Goal: Task Accomplishment & Management: Complete application form

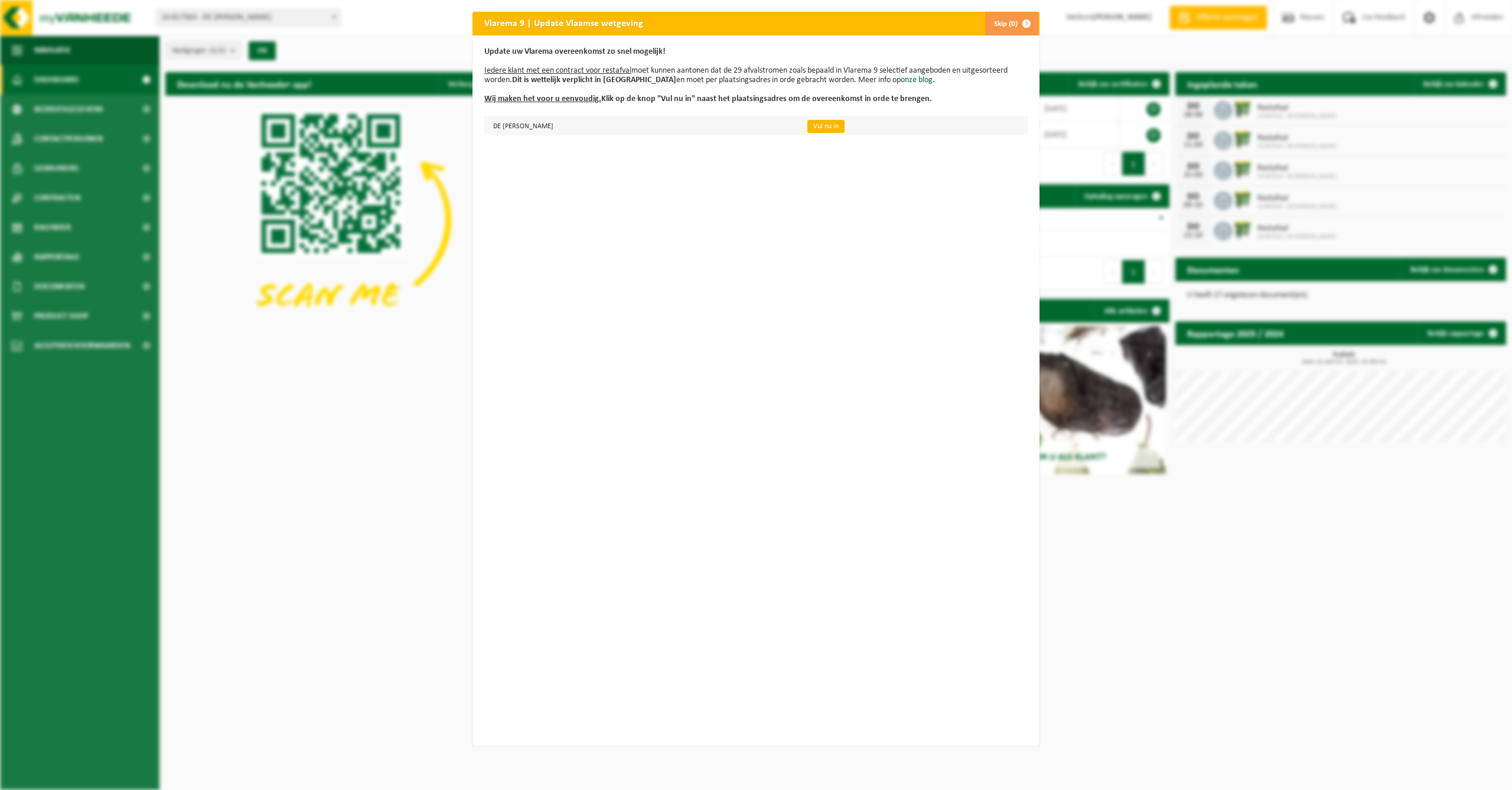
click at [845, 128] on link "Vul nu in" at bounding box center [826, 126] width 37 height 13
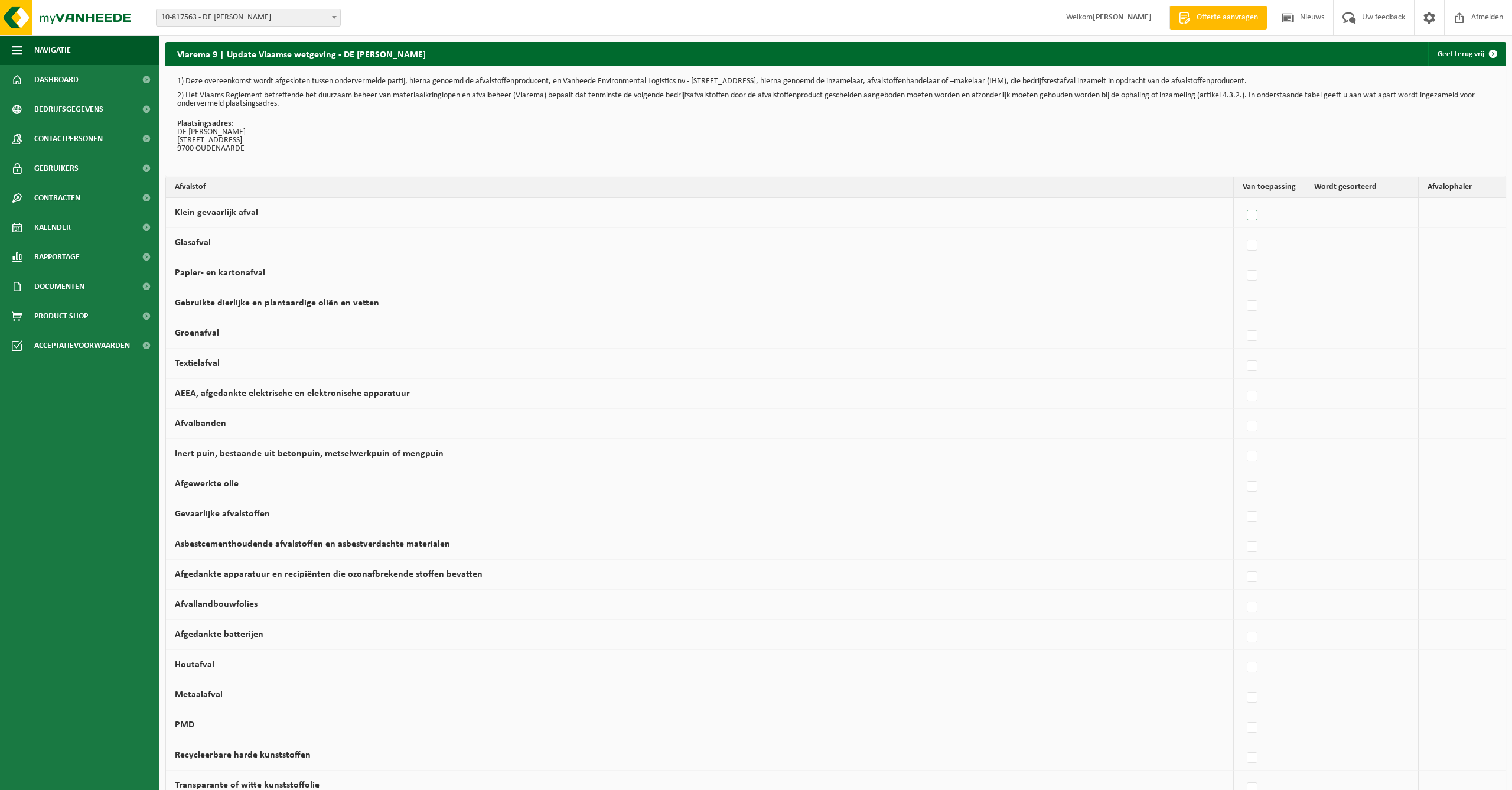
click at [1250, 216] on label at bounding box center [1253, 216] width 17 height 18
click at [1243, 201] on input "Klein gevaarlijk afval" at bounding box center [1242, 200] width 1 height 1
checkbox input "true"
click at [1137, 216] on label at bounding box center [1143, 216] width 17 height 18
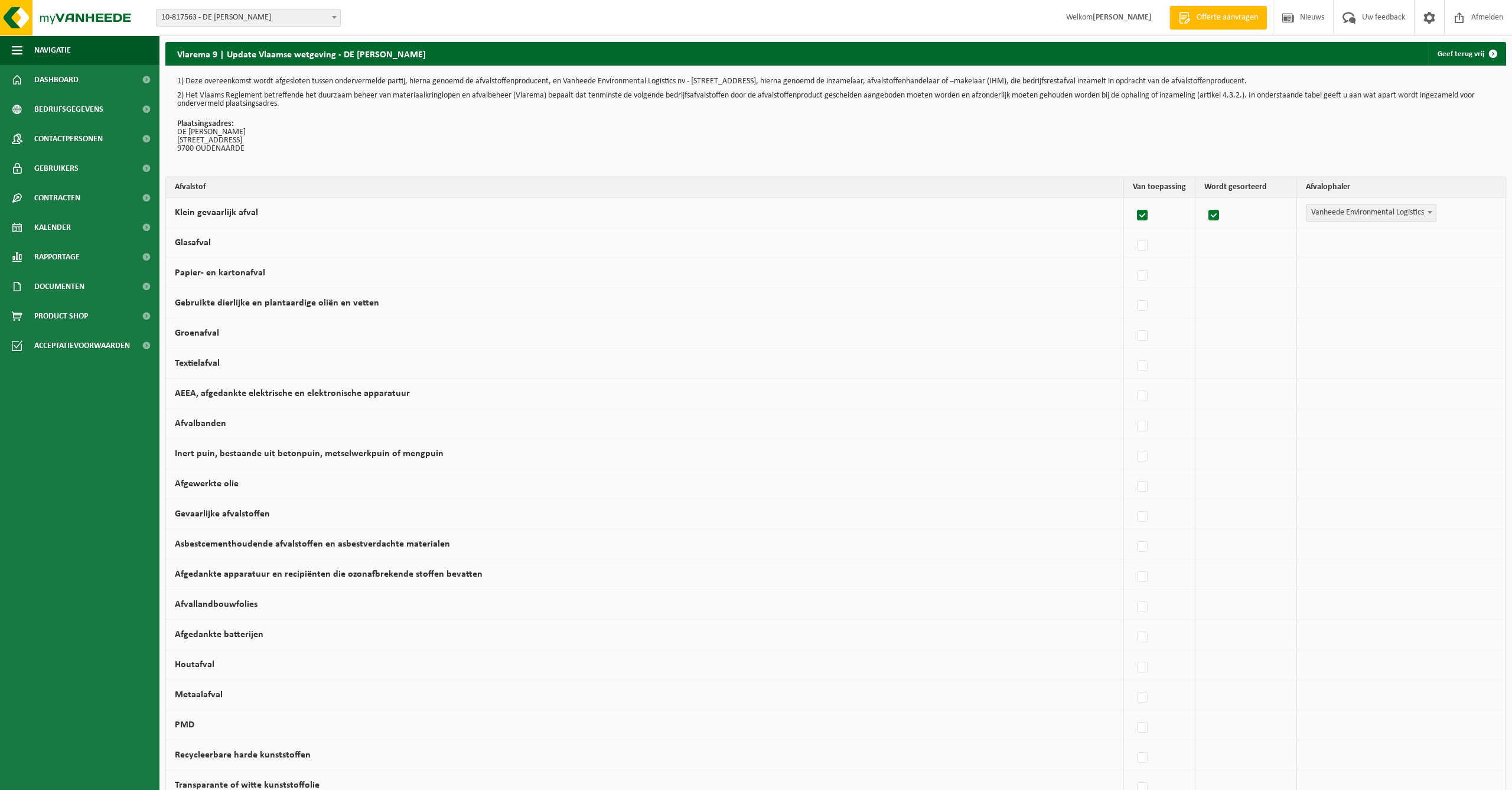
click at [1133, 201] on input "Klein gevaarlijk afval" at bounding box center [1132, 200] width 1 height 1
checkbox input "false"
click at [1252, 244] on label at bounding box center [1253, 246] width 17 height 18
click at [1243, 231] on input "Glasafval" at bounding box center [1242, 231] width 1 height 1
checkbox input "true"
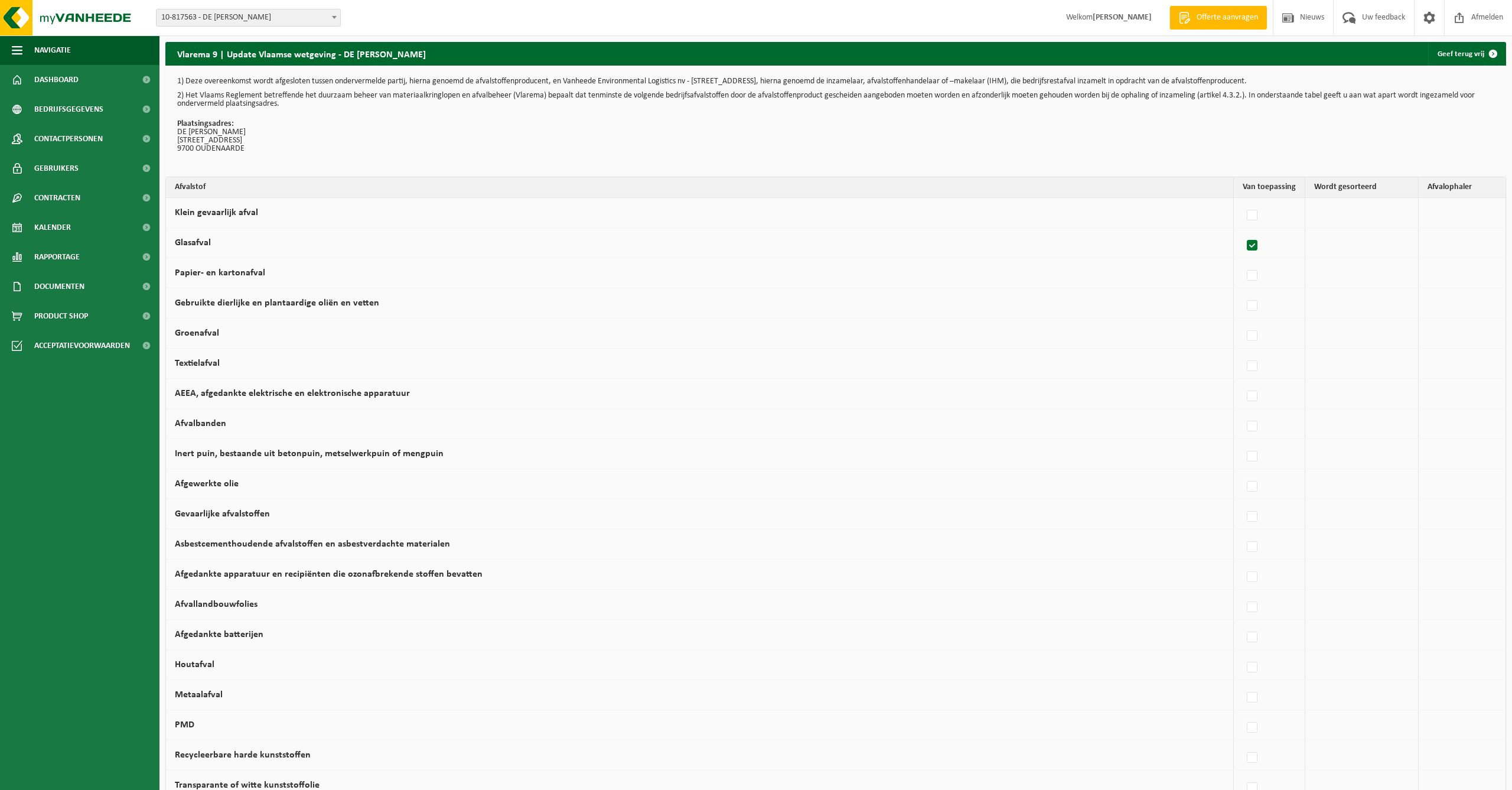
checkbox input "true"
click at [1136, 274] on label at bounding box center [1143, 276] width 17 height 18
click at [1133, 261] on input "Papier- en kartonafval" at bounding box center [1132, 261] width 1 height 1
checkbox input "true"
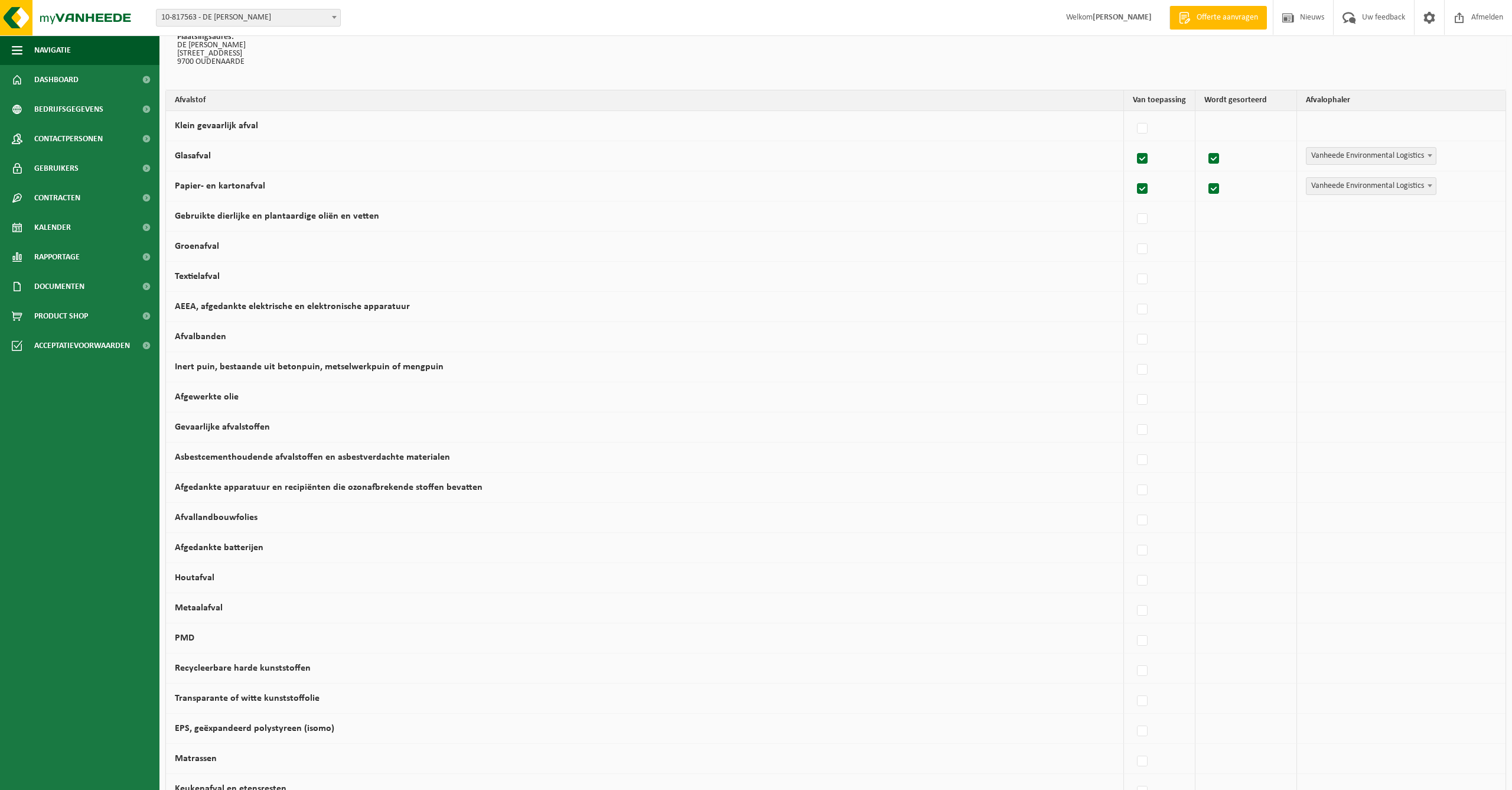
scroll to position [92, 0]
click at [1135, 244] on label at bounding box center [1143, 244] width 17 height 18
click at [1132, 230] on input "Groenafval" at bounding box center [1132, 229] width 1 height 1
checkbox input "true"
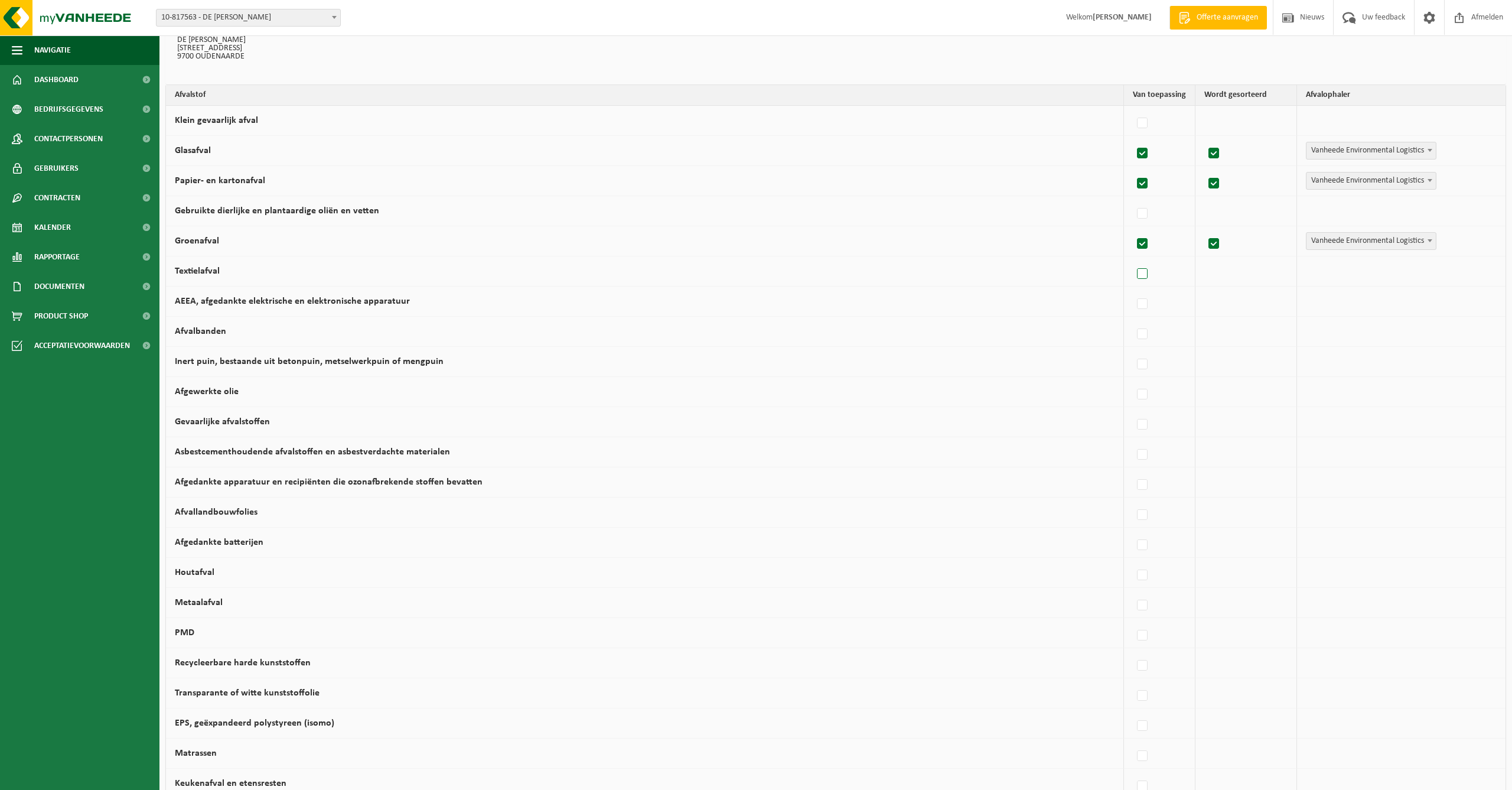
scroll to position [92, 1]
click at [1135, 276] on label at bounding box center [1143, 274] width 17 height 18
click at [1133, 259] on input "Textielafval" at bounding box center [1132, 259] width 1 height 1
checkbox input "true"
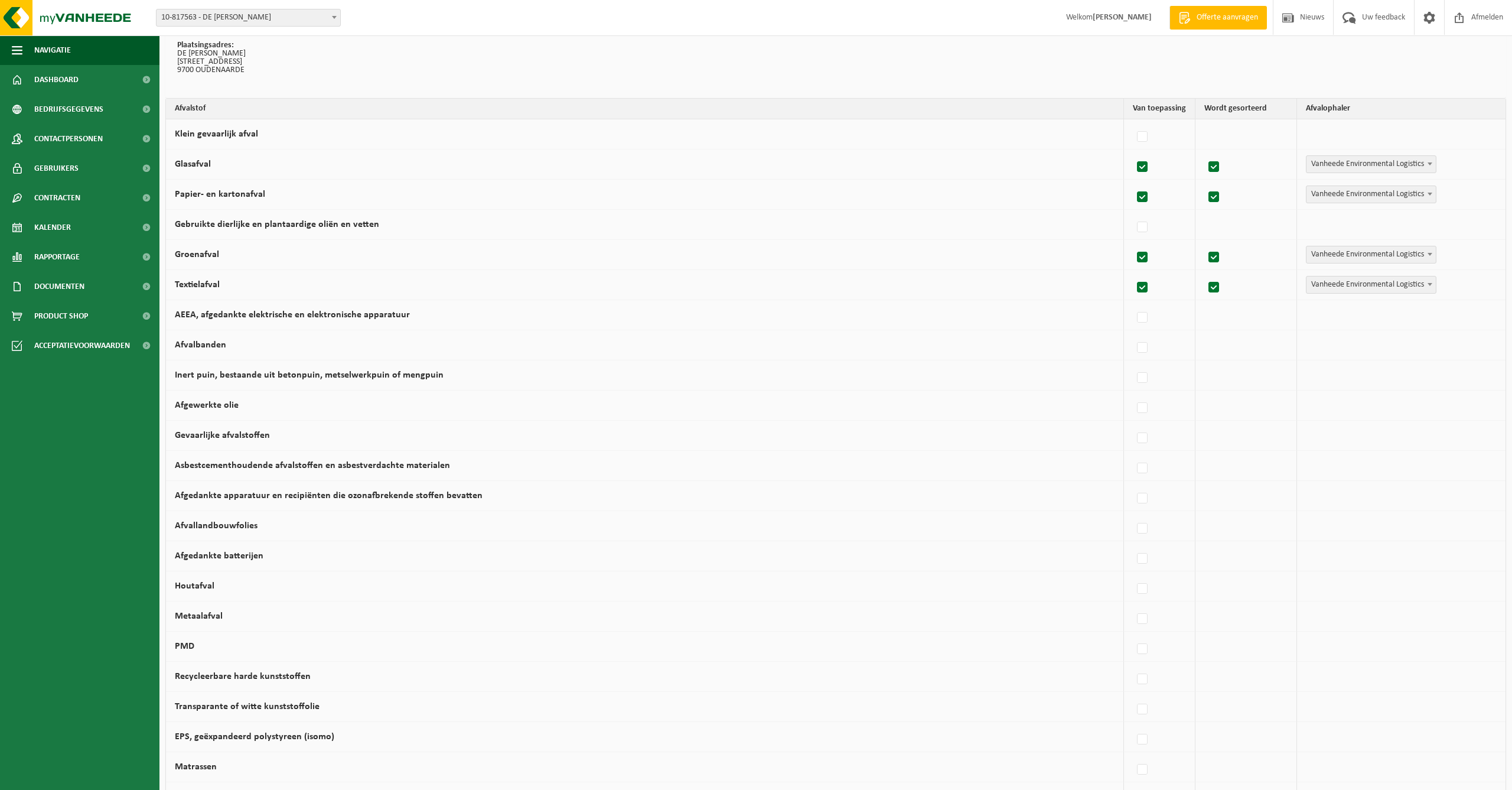
scroll to position [77, 0]
click at [1135, 317] on label at bounding box center [1143, 319] width 17 height 18
click at [1133, 304] on input "AEEA, afgedankte elektrische en elektronische apparatuur" at bounding box center [1132, 304] width 1 height 1
checkbox input "true"
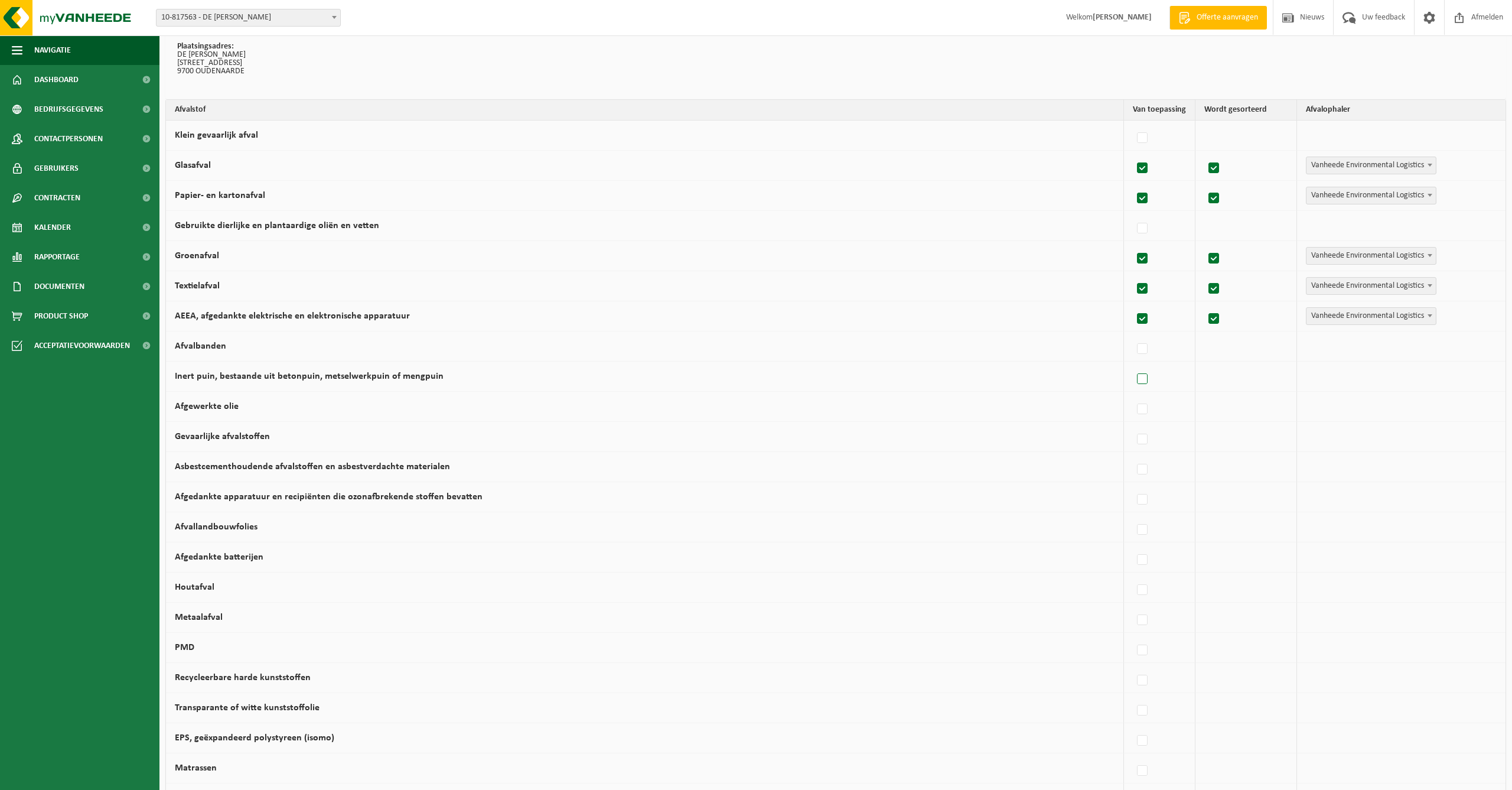
click at [1135, 378] on label at bounding box center [1143, 379] width 17 height 18
click at [1133, 365] on input "Inert puin, bestaande uit betonpuin, metselwerkpuin of mengpuin" at bounding box center [1132, 364] width 1 height 1
checkbox input "true"
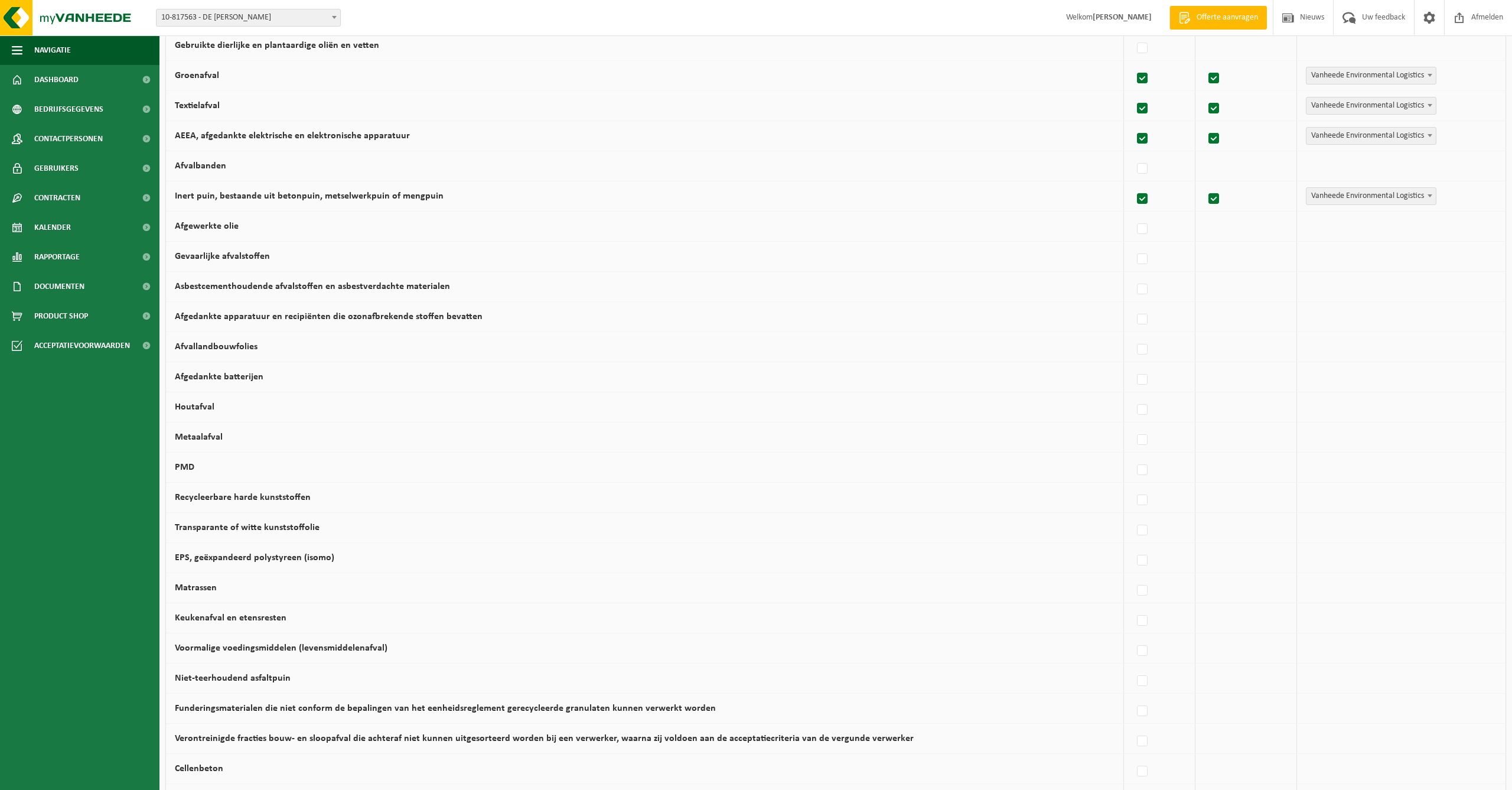
scroll to position [261, 0]
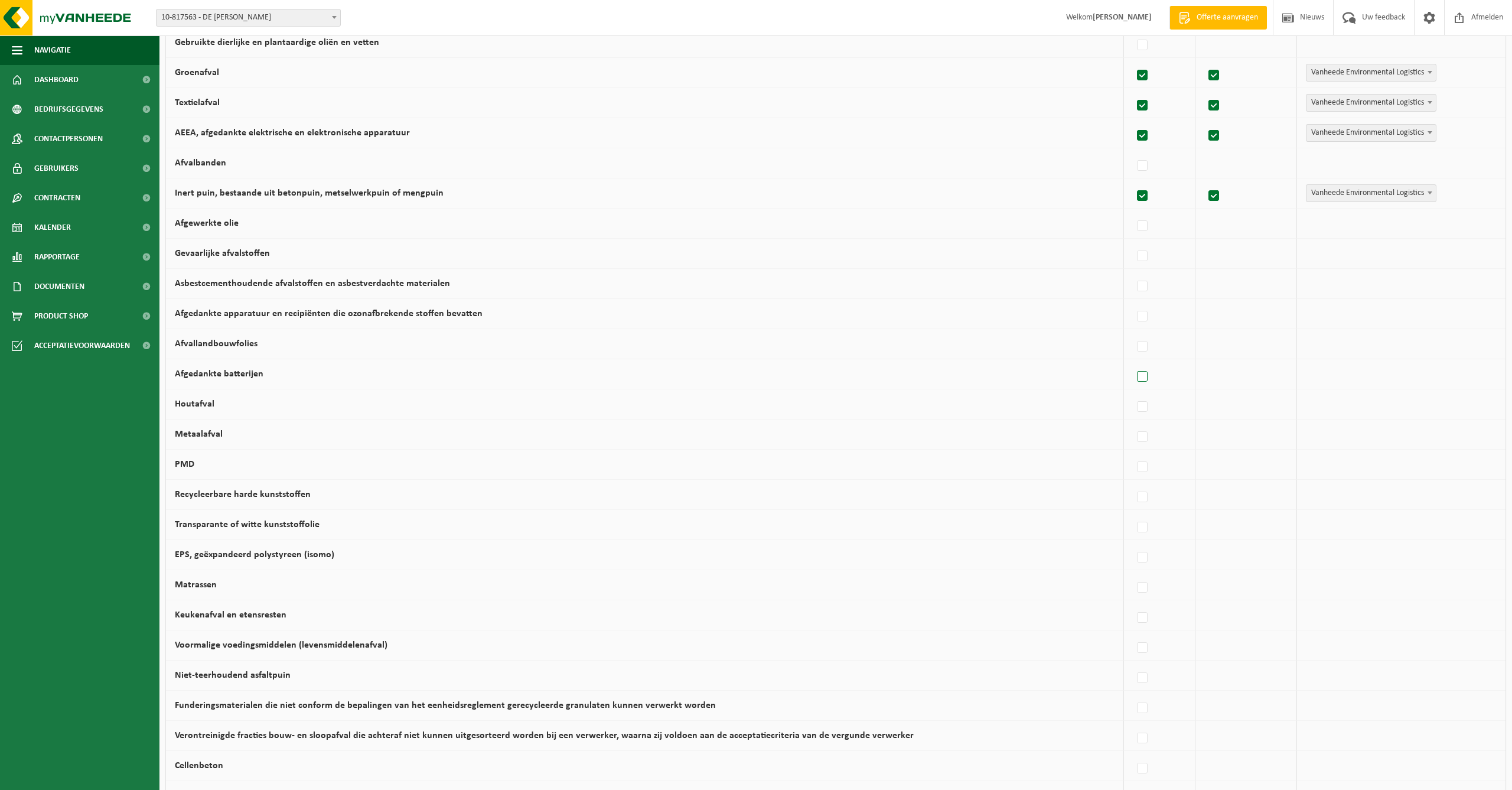
click at [1138, 373] on label at bounding box center [1143, 377] width 17 height 18
click at [1133, 362] on input "Afgedankte batterijen" at bounding box center [1132, 362] width 1 height 1
checkbox input "true"
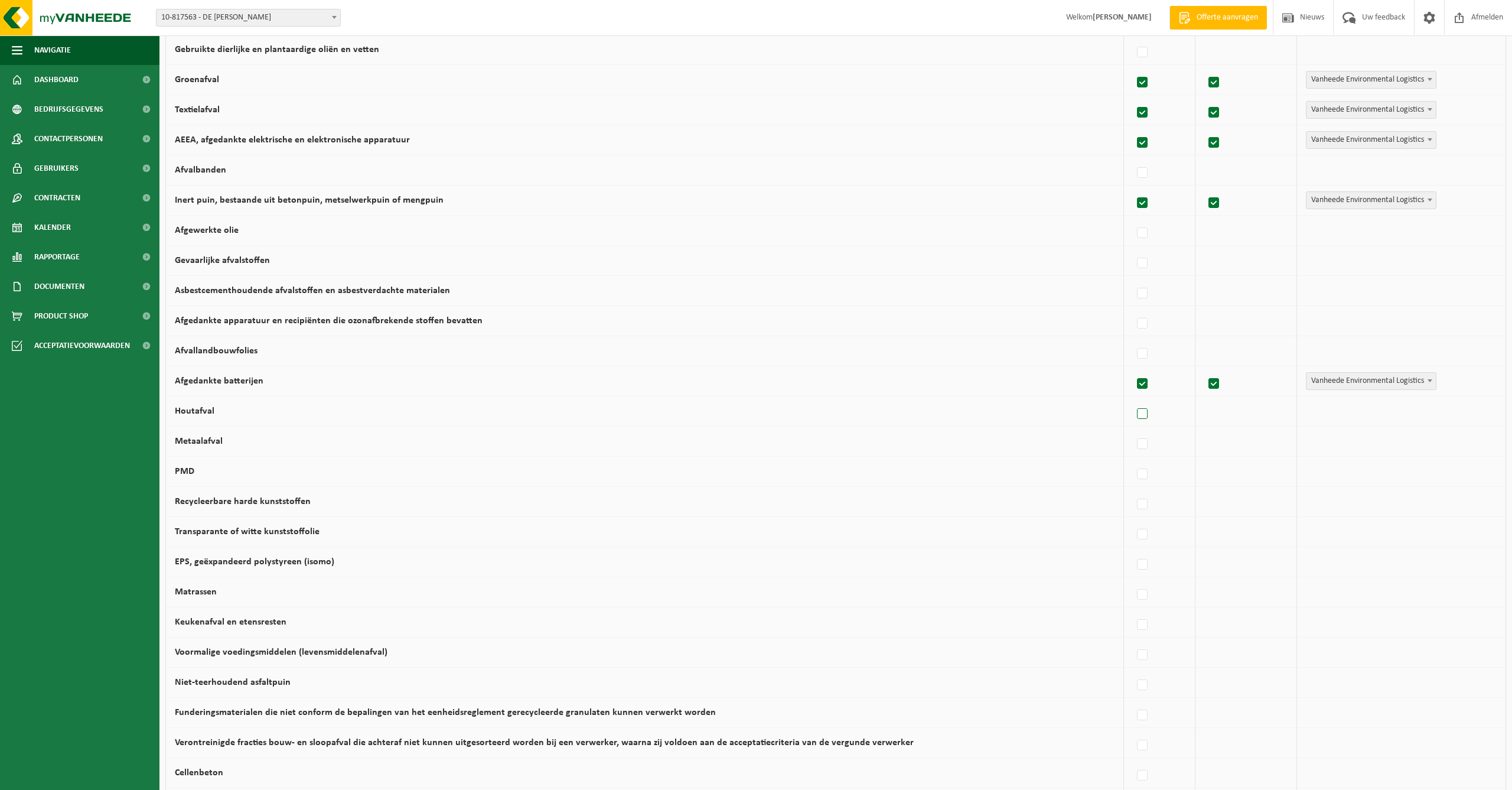
scroll to position [257, 1]
click at [1135, 409] on label at bounding box center [1143, 411] width 17 height 18
click at [1132, 396] on input "Houtafval" at bounding box center [1132, 396] width 1 height 1
checkbox input "true"
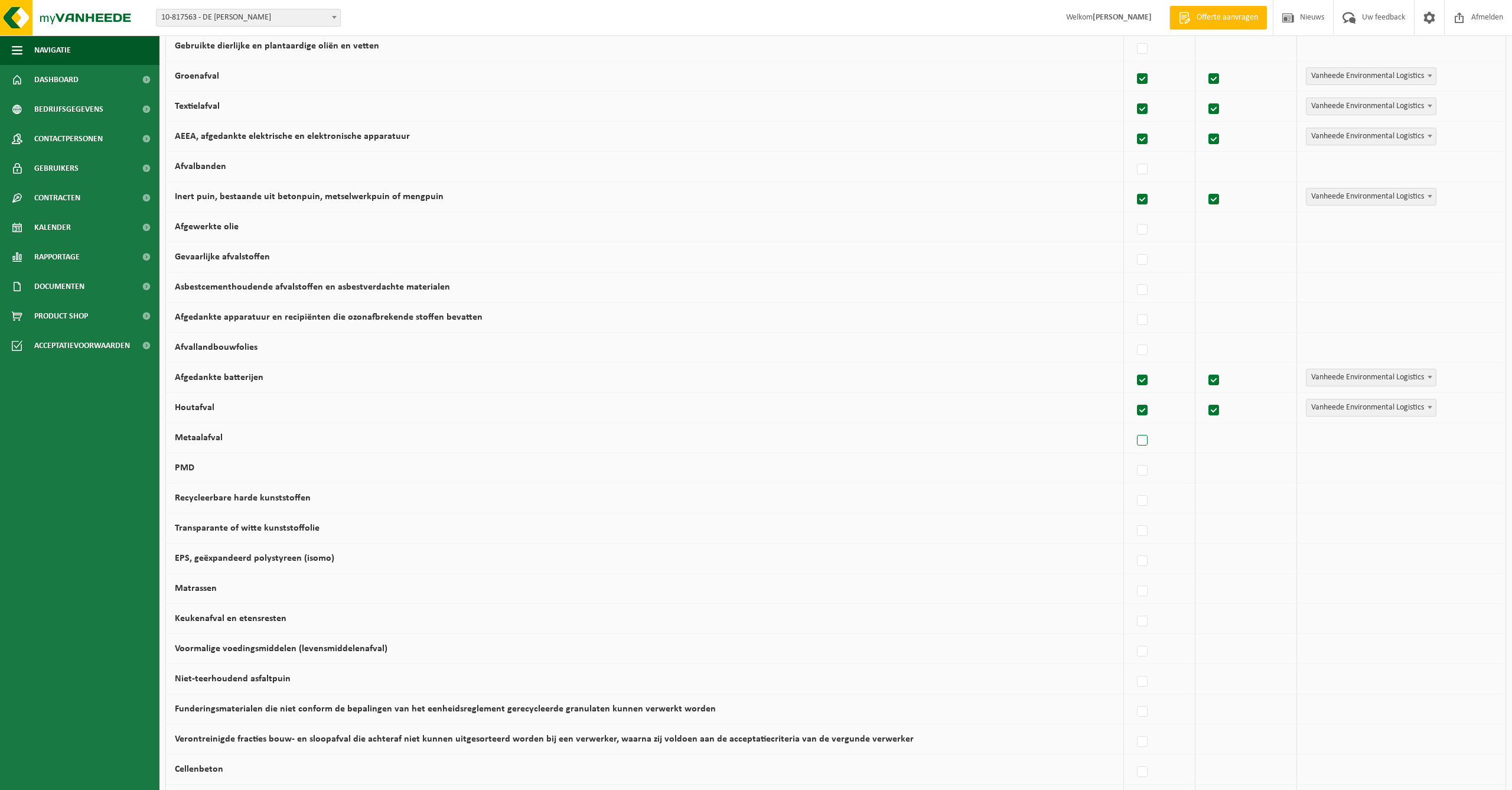
click at [1135, 439] on label at bounding box center [1143, 441] width 17 height 18
click at [1133, 426] on input "Metaalafval" at bounding box center [1132, 425] width 1 height 1
checkbox input "true"
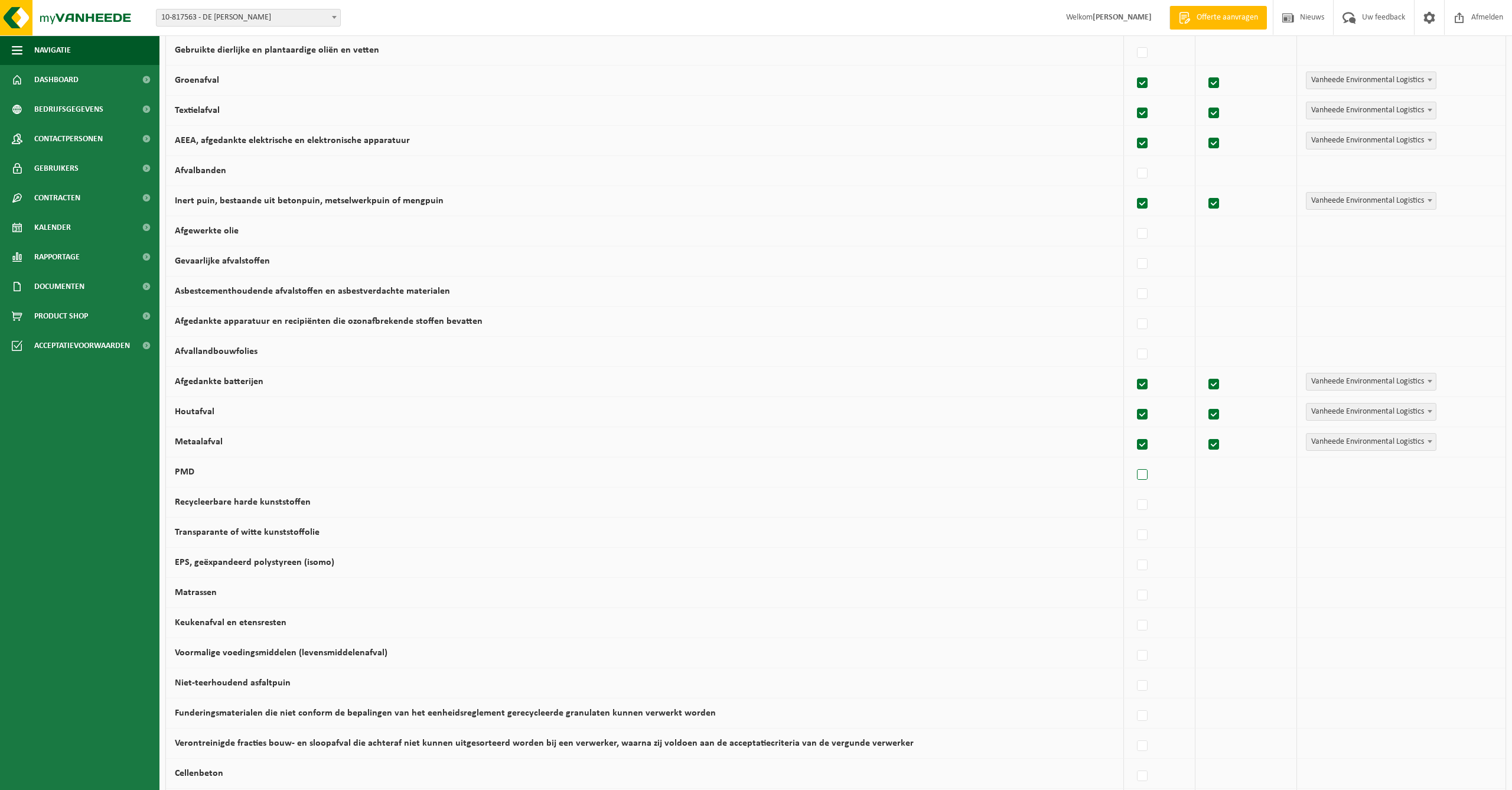
click at [1139, 474] on label at bounding box center [1143, 475] width 17 height 18
click at [1133, 460] on input "PMD" at bounding box center [1132, 460] width 1 height 1
checkbox input "true"
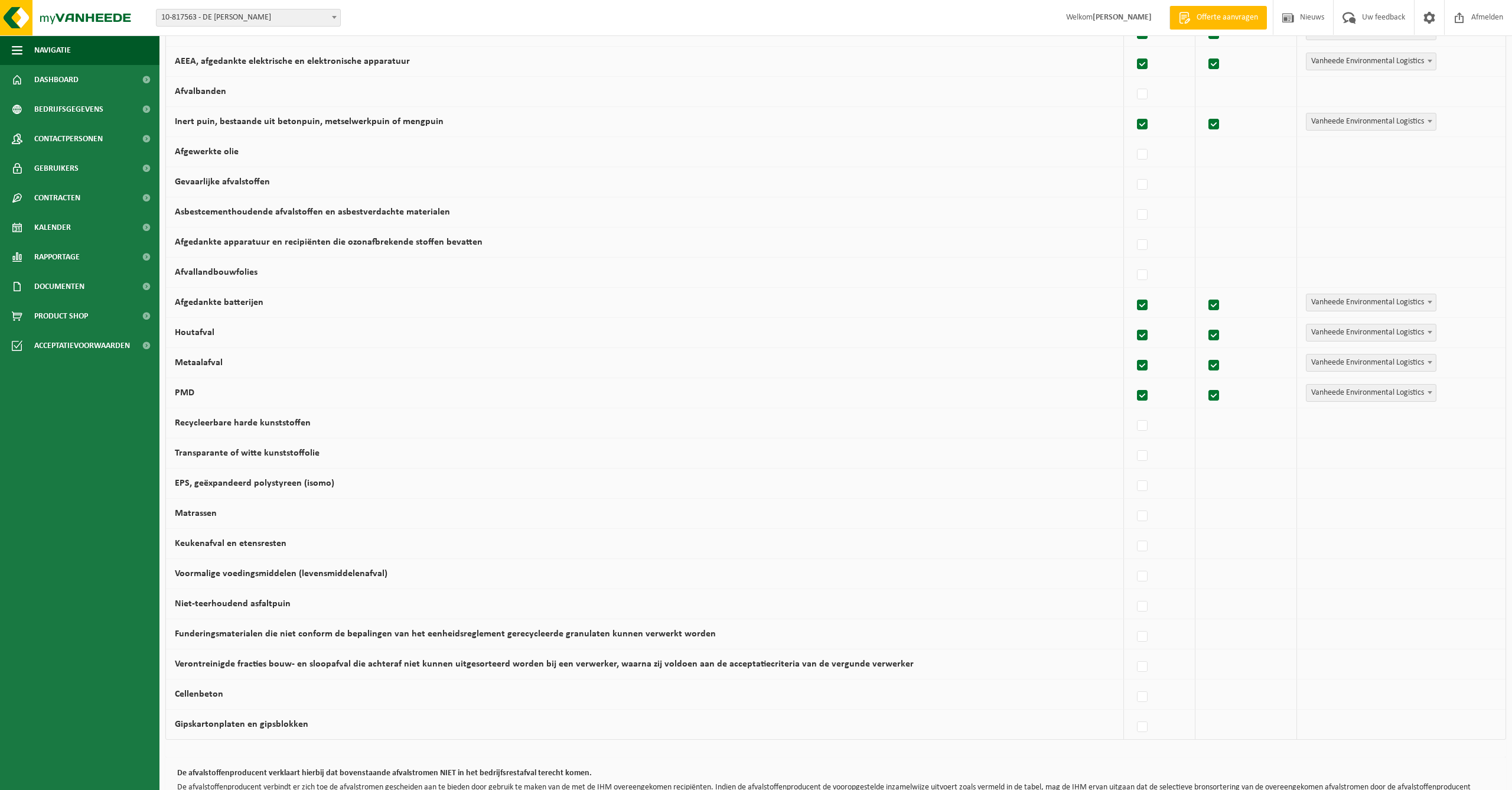
scroll to position [373, 0]
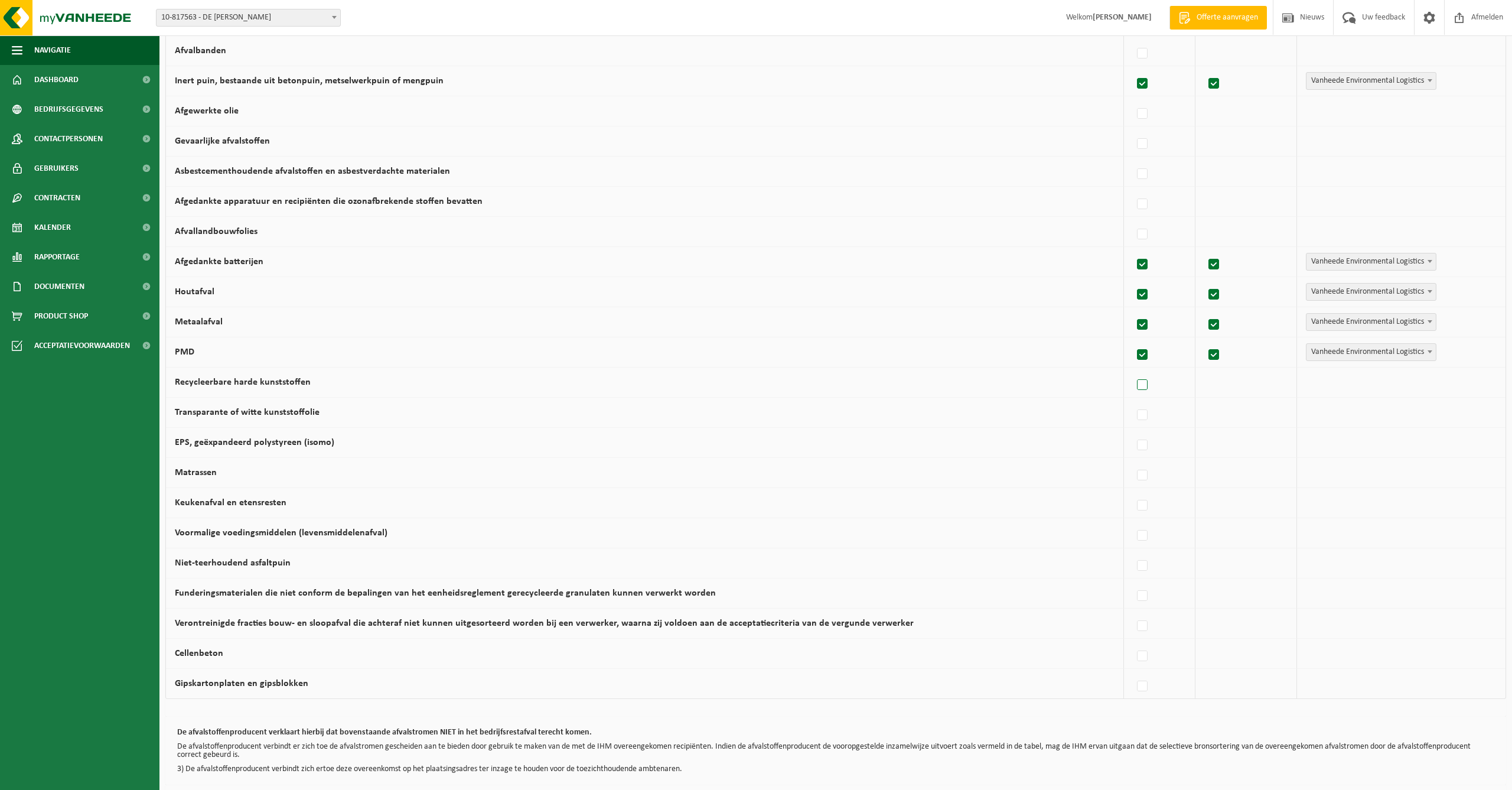
click at [1135, 383] on label at bounding box center [1143, 385] width 17 height 18
click at [1133, 371] on input "Recycleerbare harde kunststoffen" at bounding box center [1132, 370] width 1 height 1
checkbox input "true"
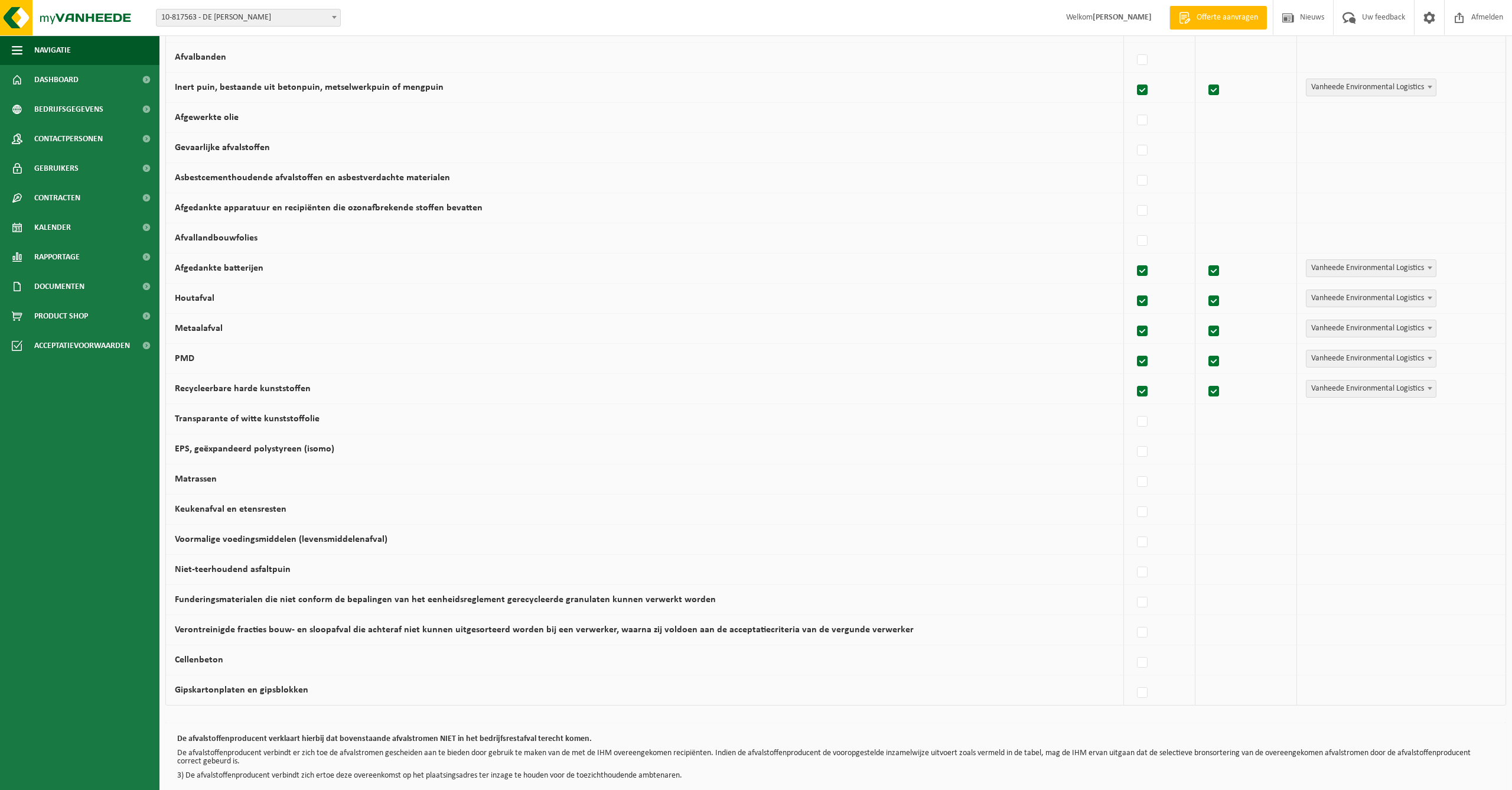
scroll to position [365, 0]
click at [1138, 453] on label at bounding box center [1143, 453] width 17 height 18
click at [1133, 439] on input "EPS, geëxpandeerd polystyreen (isomo)" at bounding box center [1132, 438] width 1 height 1
checkbox input "true"
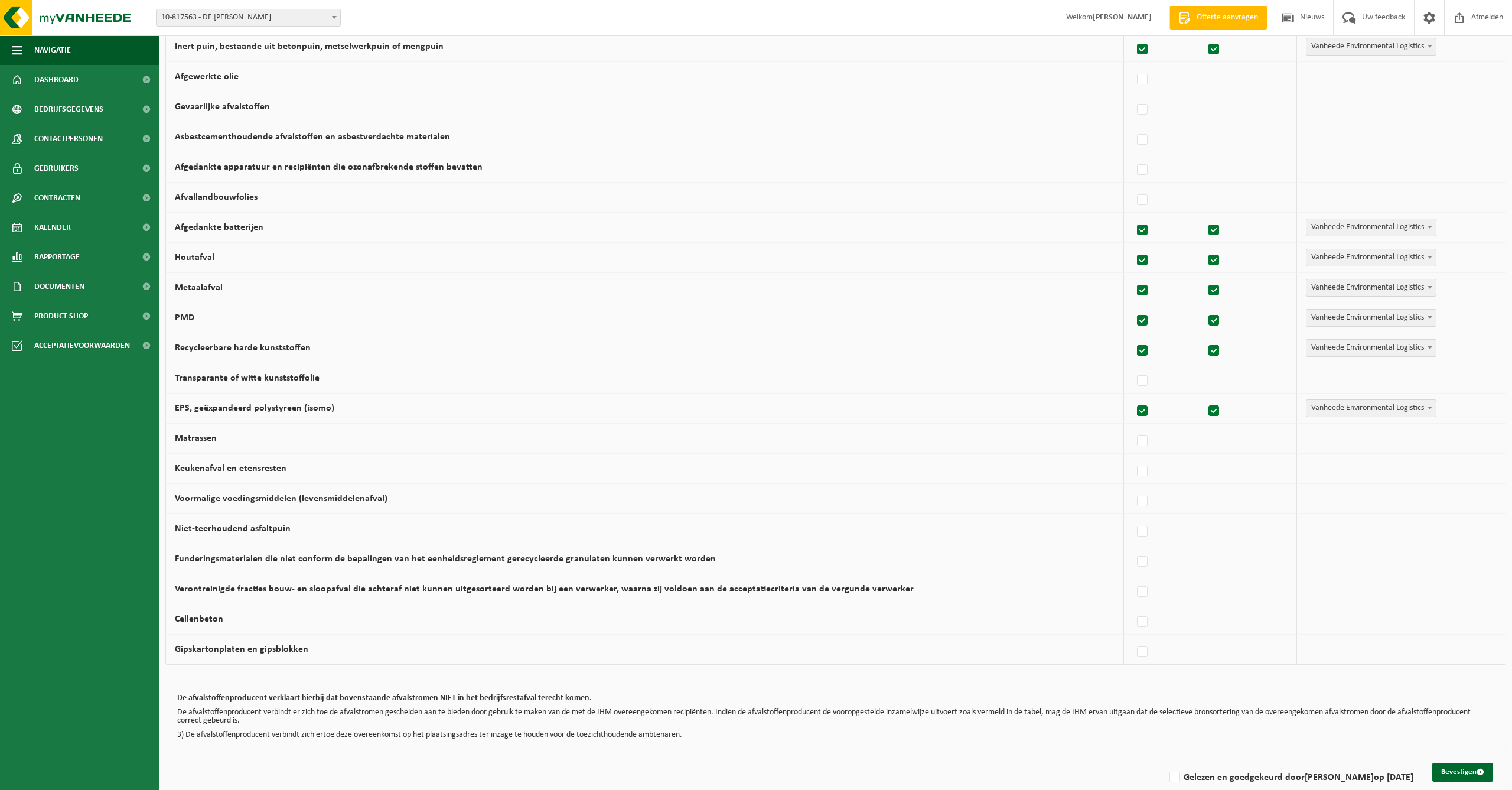
scroll to position [420, 0]
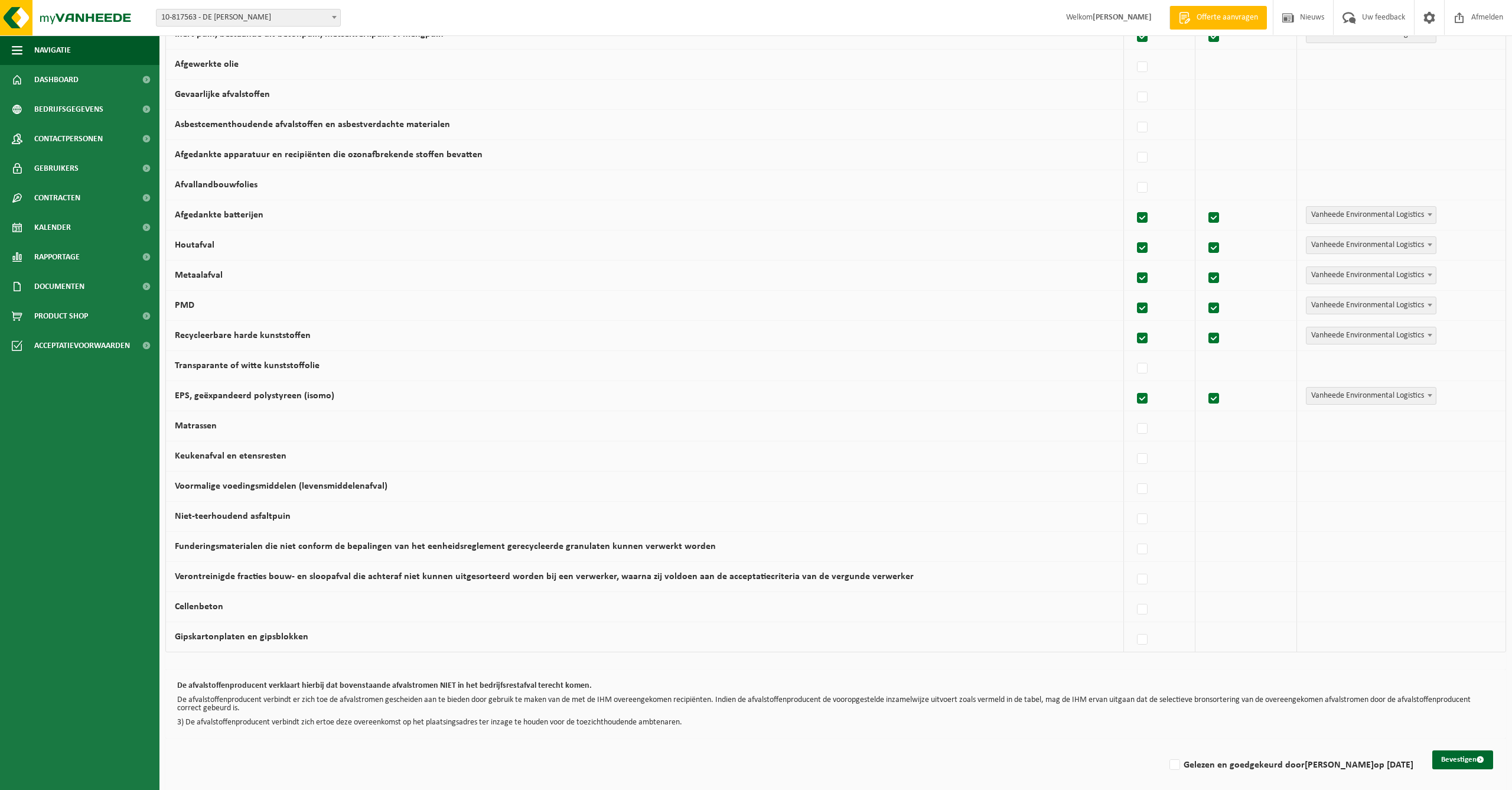
click at [1133, 636] on div at bounding box center [1159, 637] width 53 height 24
click at [1136, 638] on label at bounding box center [1143, 640] width 17 height 18
click at [1133, 625] on input "Gipskartonplaten en gipsblokken" at bounding box center [1132, 625] width 1 height 1
checkbox input "true"
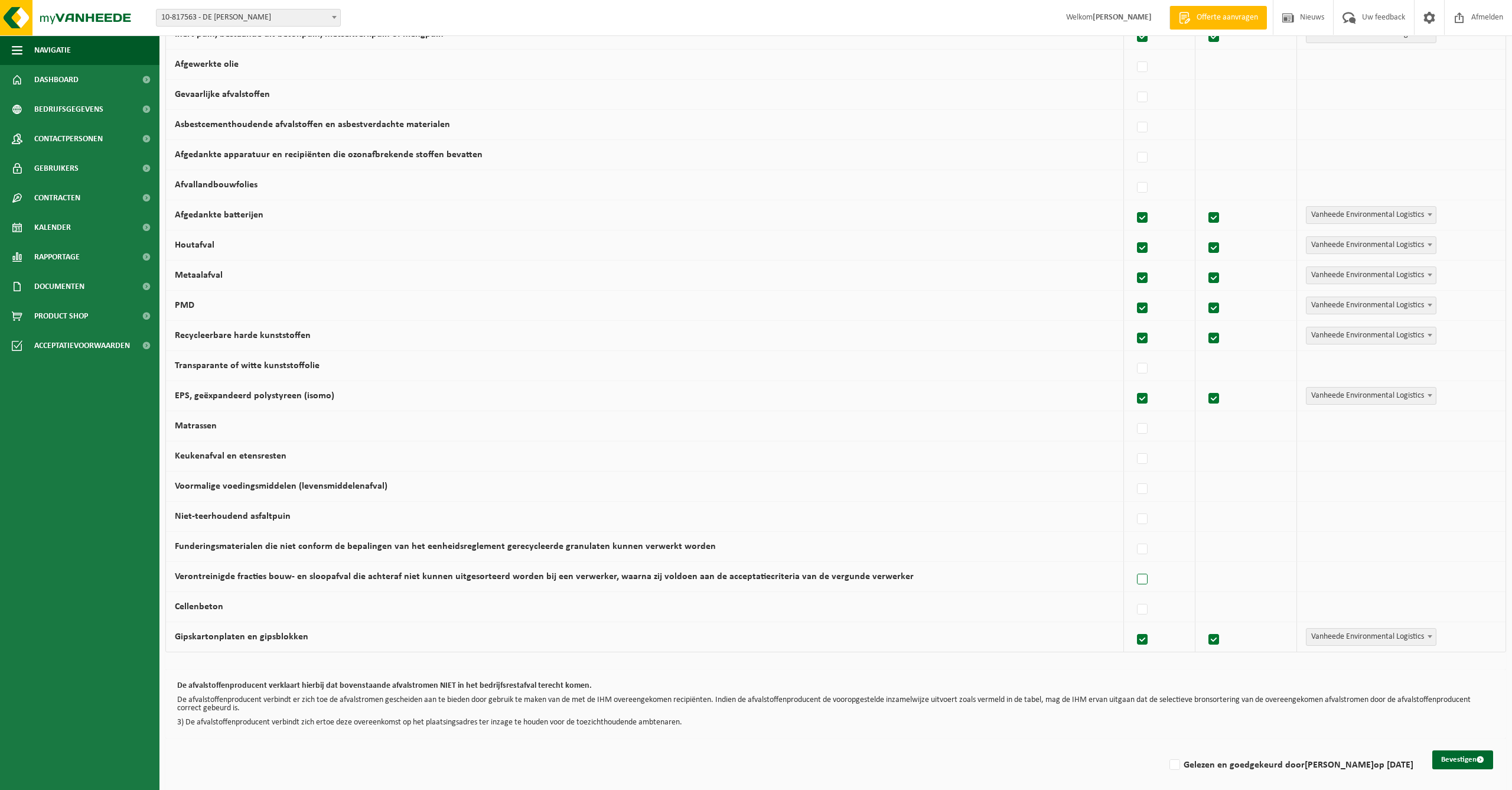
click at [1138, 576] on label at bounding box center [1143, 580] width 17 height 18
click at [1133, 565] on input "Verontreinigde fracties bouw- en sloopafval die achteraf niet kunnen uitgesorte…" at bounding box center [1132, 564] width 1 height 1
checkbox input "true"
click at [1138, 576] on label at bounding box center [1143, 580] width 17 height 18
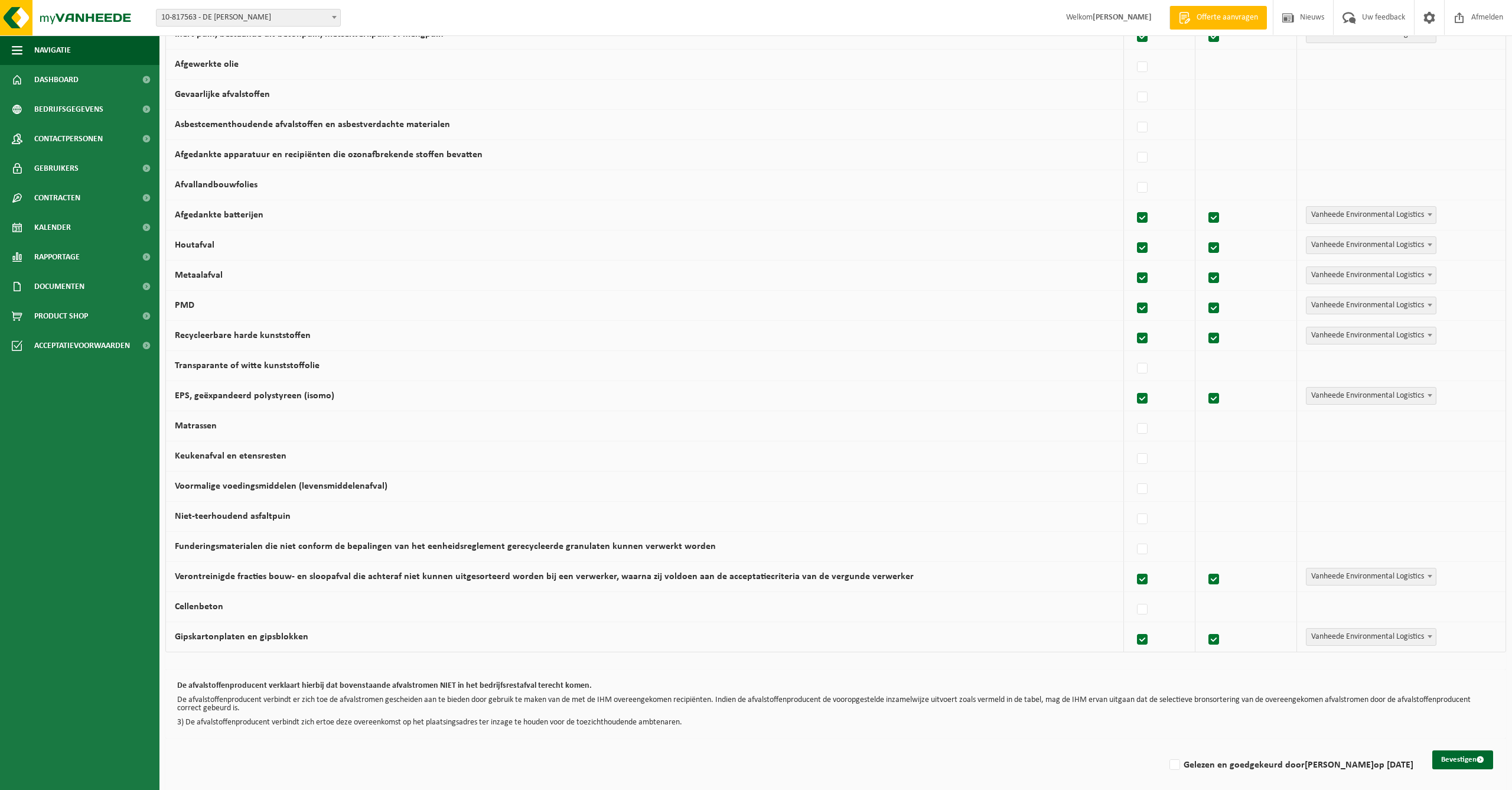
click at [1133, 565] on input "Verontreinigde fracties bouw- en sloopafval die achteraf niet kunnen uitgesorte…" at bounding box center [1132, 564] width 1 height 1
checkbox input "false"
click at [1135, 489] on label at bounding box center [1143, 489] width 17 height 18
click at [1133, 475] on input "Voormalige voedingsmiddelen (levensmiddelenafval)" at bounding box center [1132, 474] width 1 height 1
checkbox input "true"
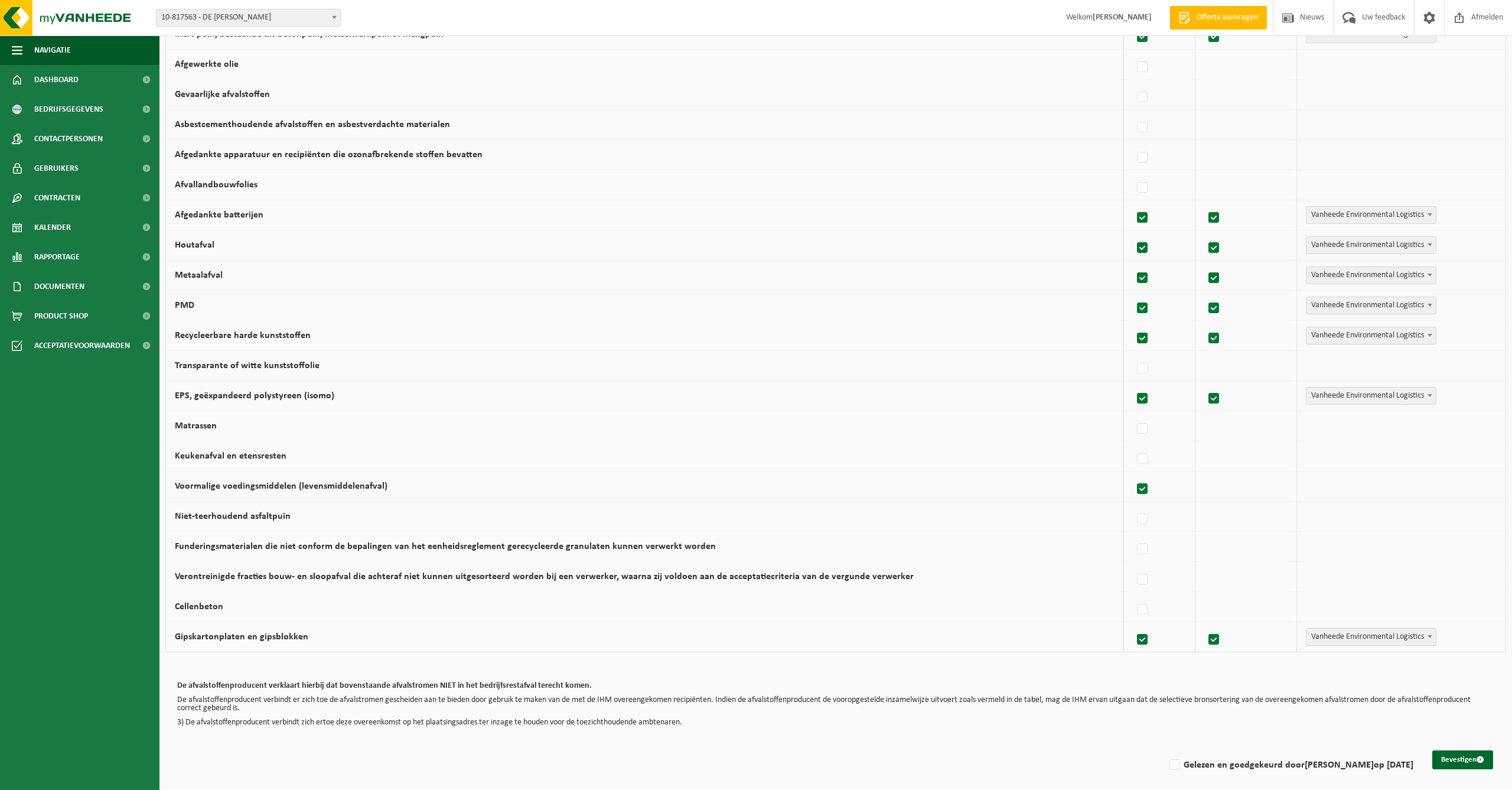
checkbox input "true"
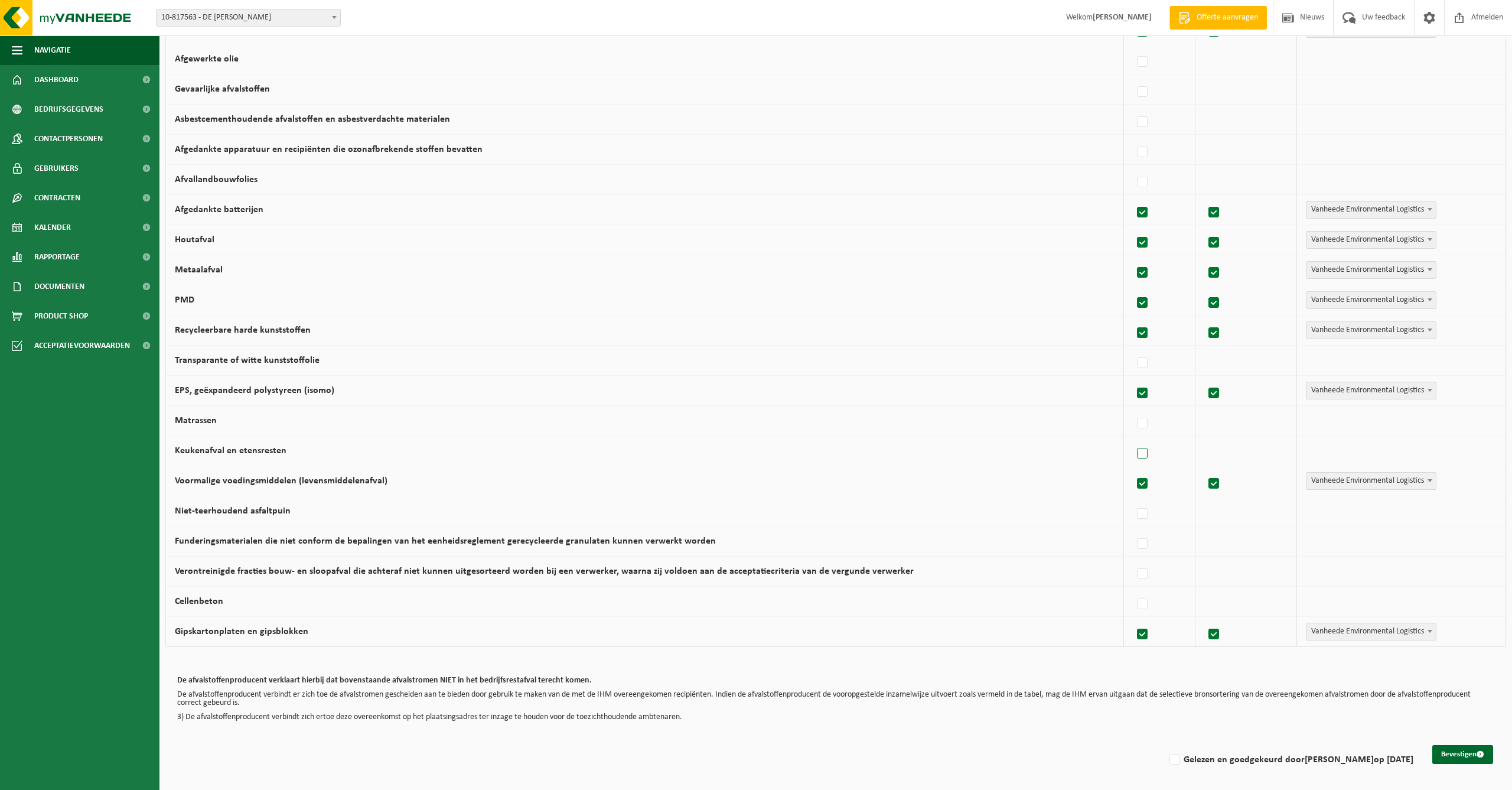
scroll to position [426, 1]
click at [1138, 448] on label at bounding box center [1143, 453] width 17 height 18
click at [1133, 438] on input "Keukenafval en etensresten" at bounding box center [1132, 437] width 1 height 1
checkbox input "true"
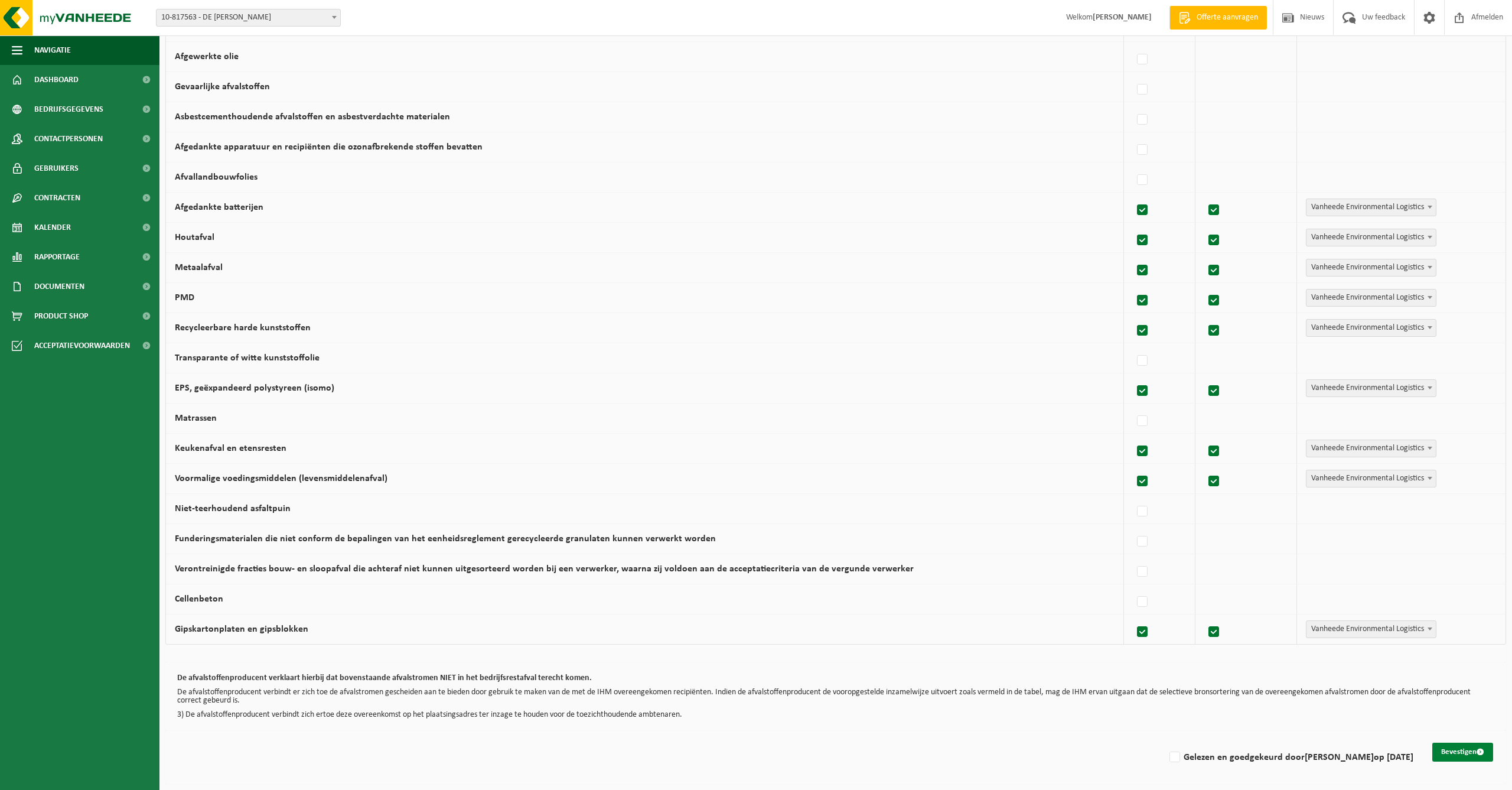
scroll to position [433, 0]
click at [1465, 748] on button "Bevestigen" at bounding box center [1463, 752] width 61 height 19
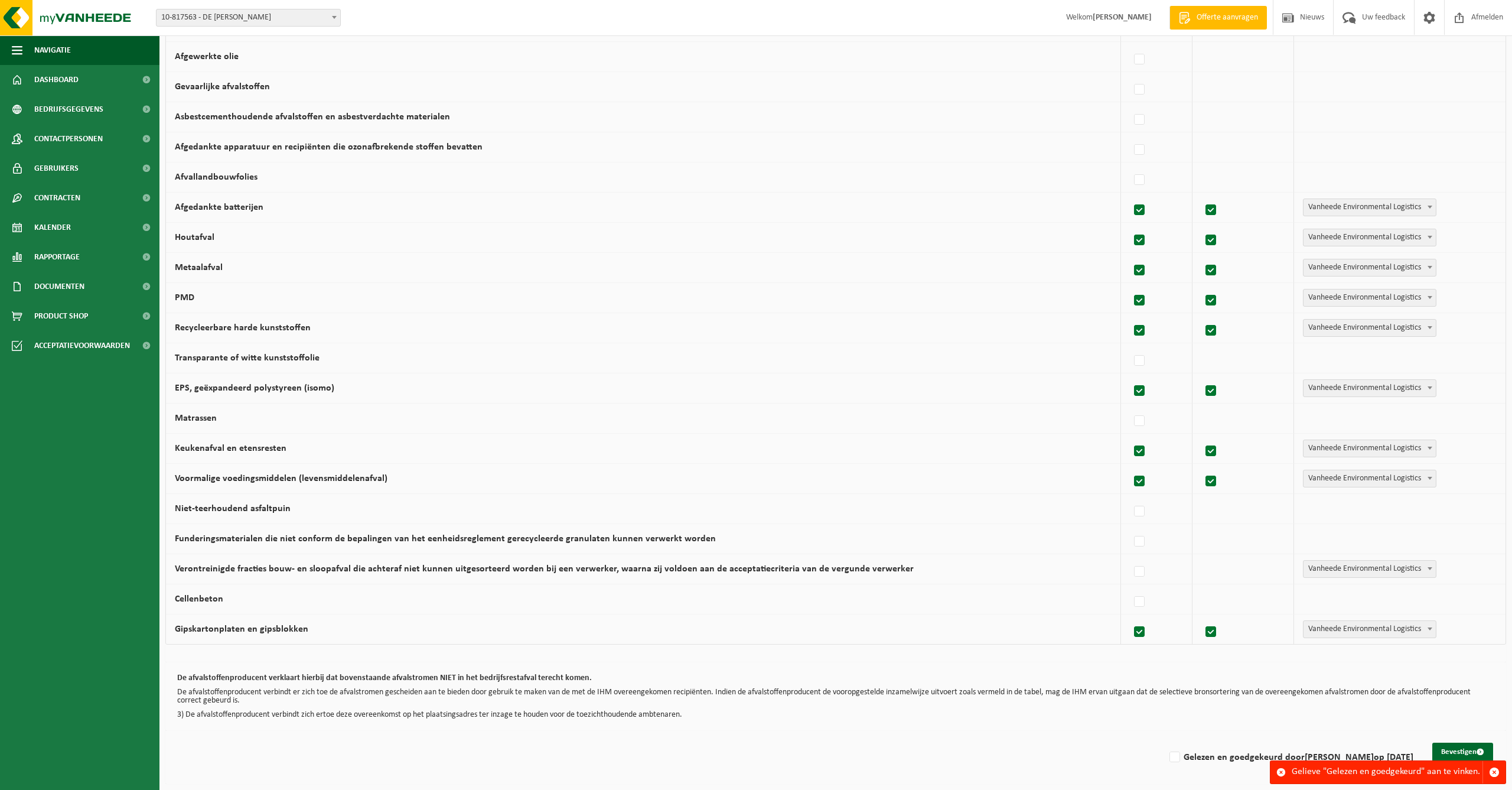
scroll to position [433, 0]
drag, startPoint x: 1159, startPoint y: 752, endPoint x: 1152, endPoint y: 753, distance: 7.1
click at [1168, 752] on label "Gelezen en goedgekeurd door JONAS DE CLERCQ op 14/08/25" at bounding box center [1291, 758] width 246 height 18
click at [1165, 743] on input "Gelezen en goedgekeurd door JONAS DE CLERCQ op 14/08/25" at bounding box center [1165, 742] width 1 height 1
checkbox input "true"
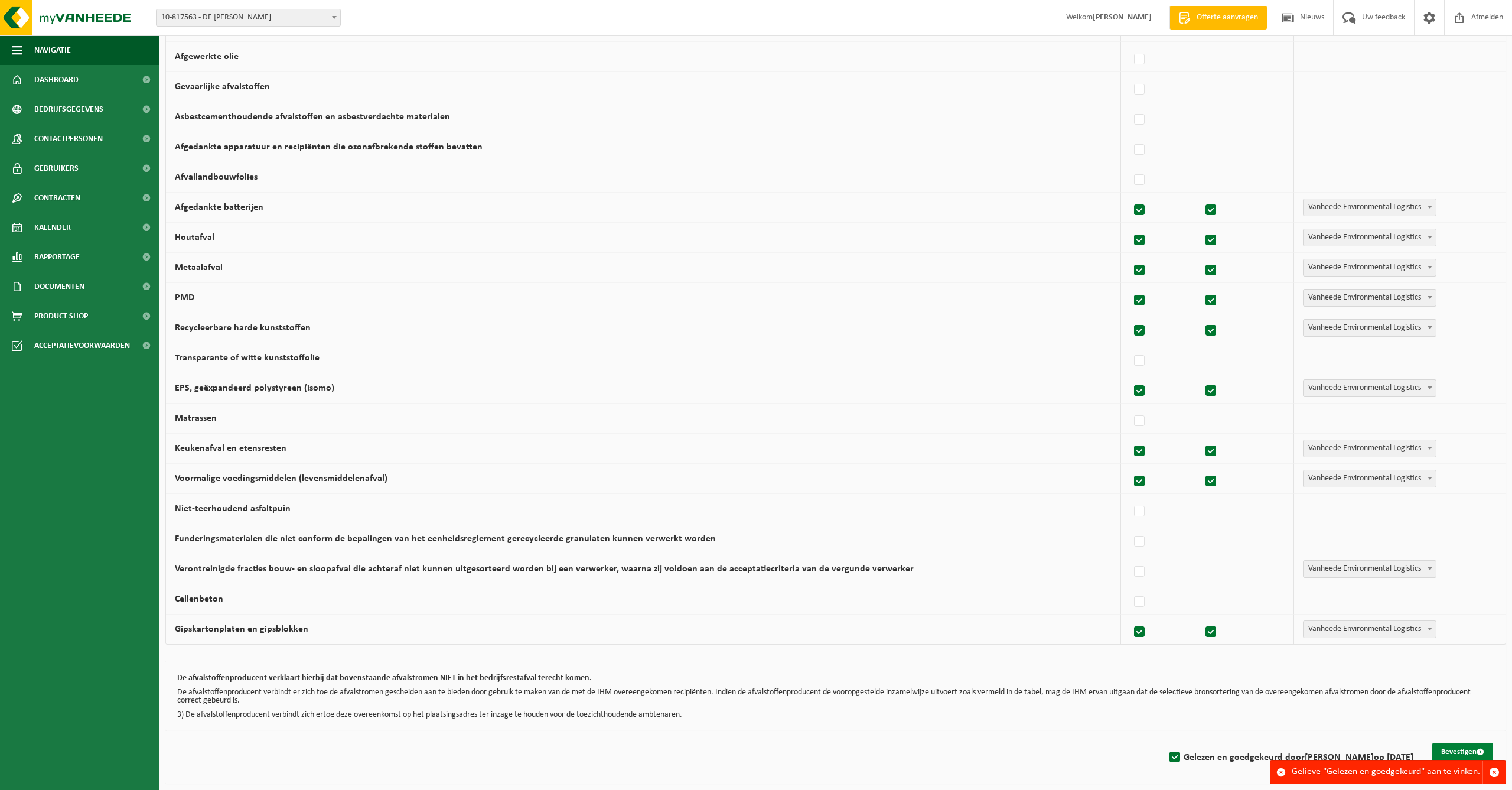
click at [1454, 743] on button "Bevestigen" at bounding box center [1463, 752] width 61 height 19
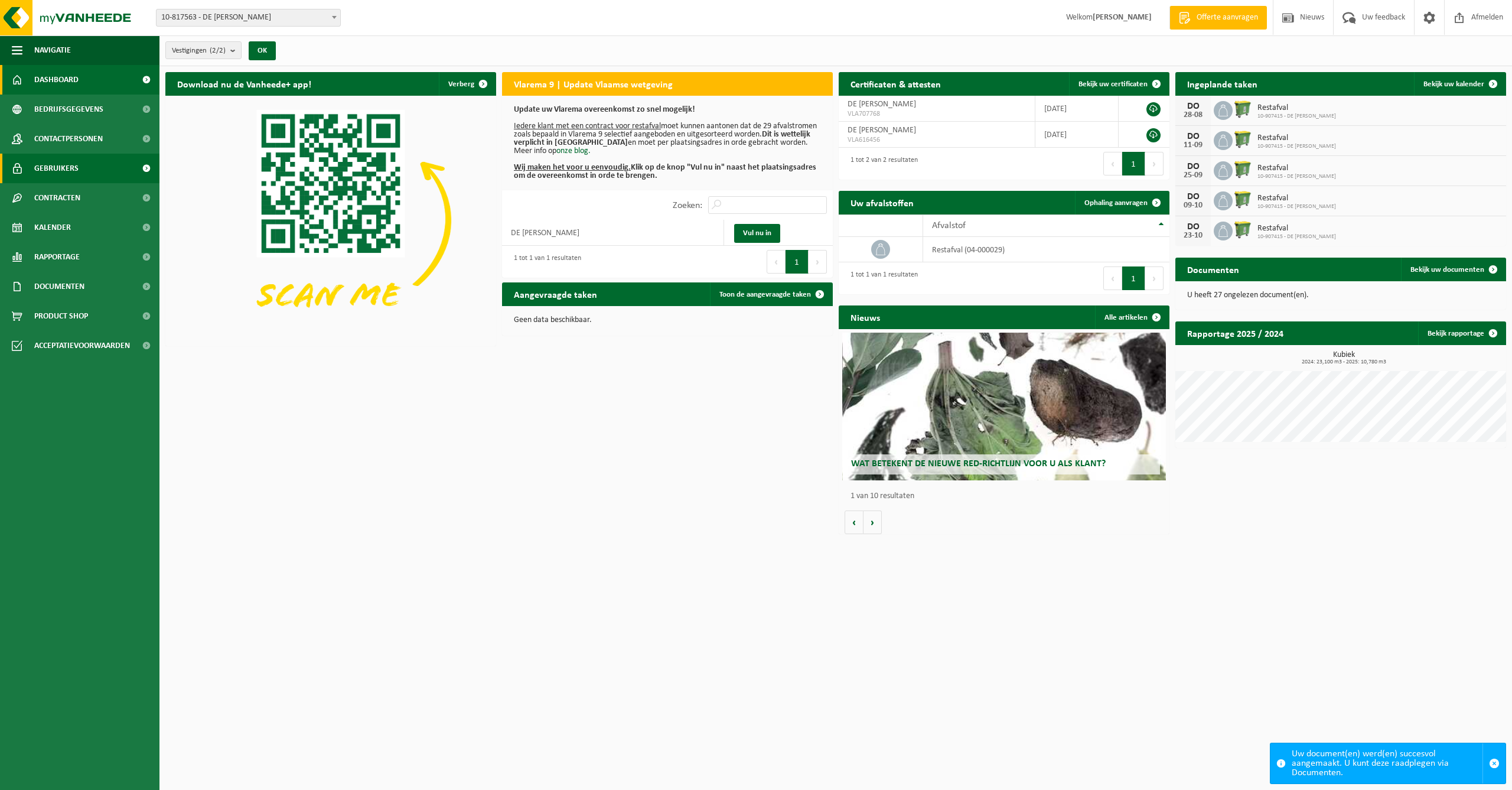
click at [0, 166] on link "Gebruikers" at bounding box center [80, 169] width 160 height 30
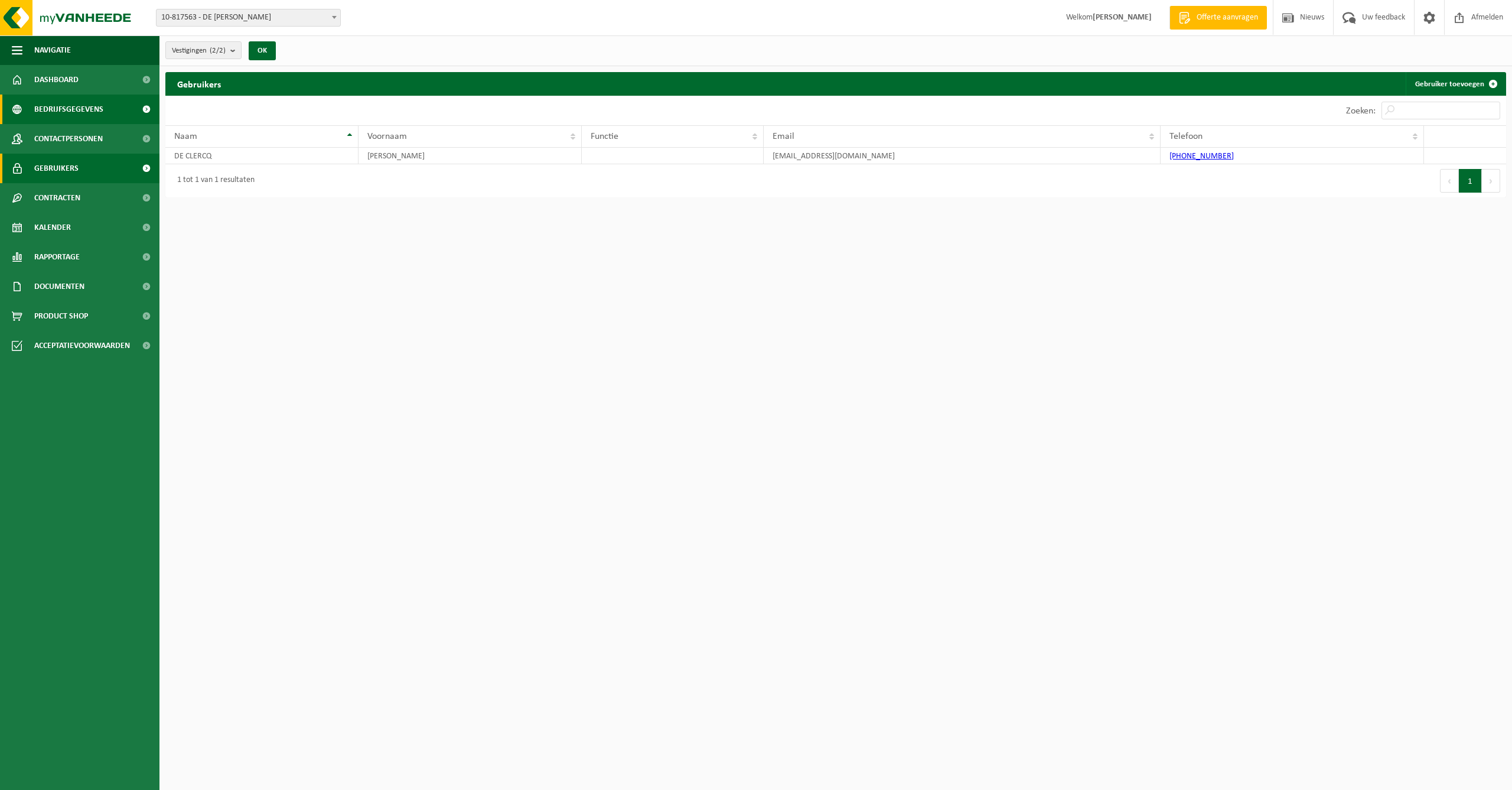
click at [61, 107] on span "Bedrijfsgegevens" at bounding box center [68, 109] width 69 height 30
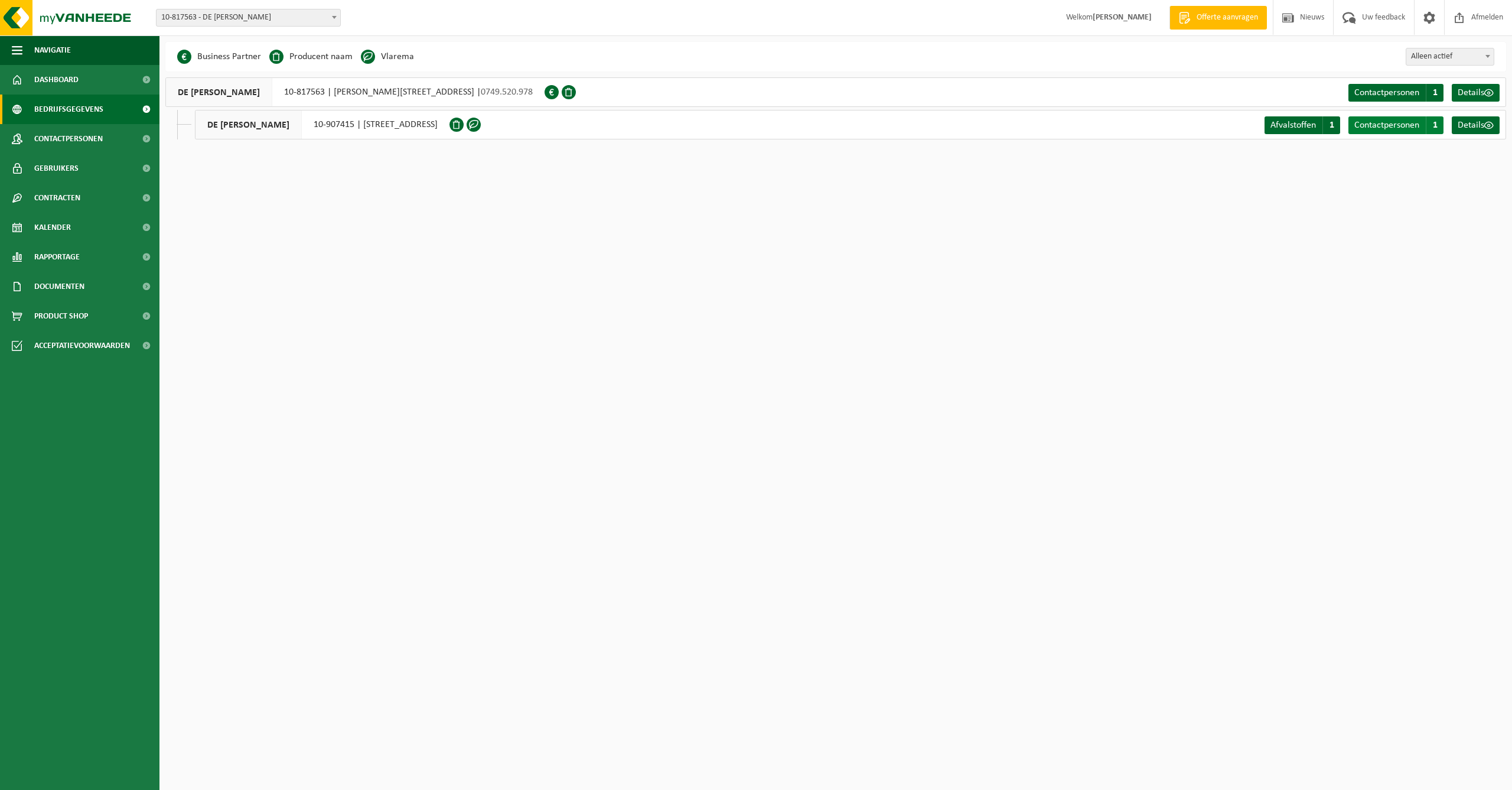
click at [1396, 122] on span "Contactpersonen" at bounding box center [1387, 125] width 65 height 9
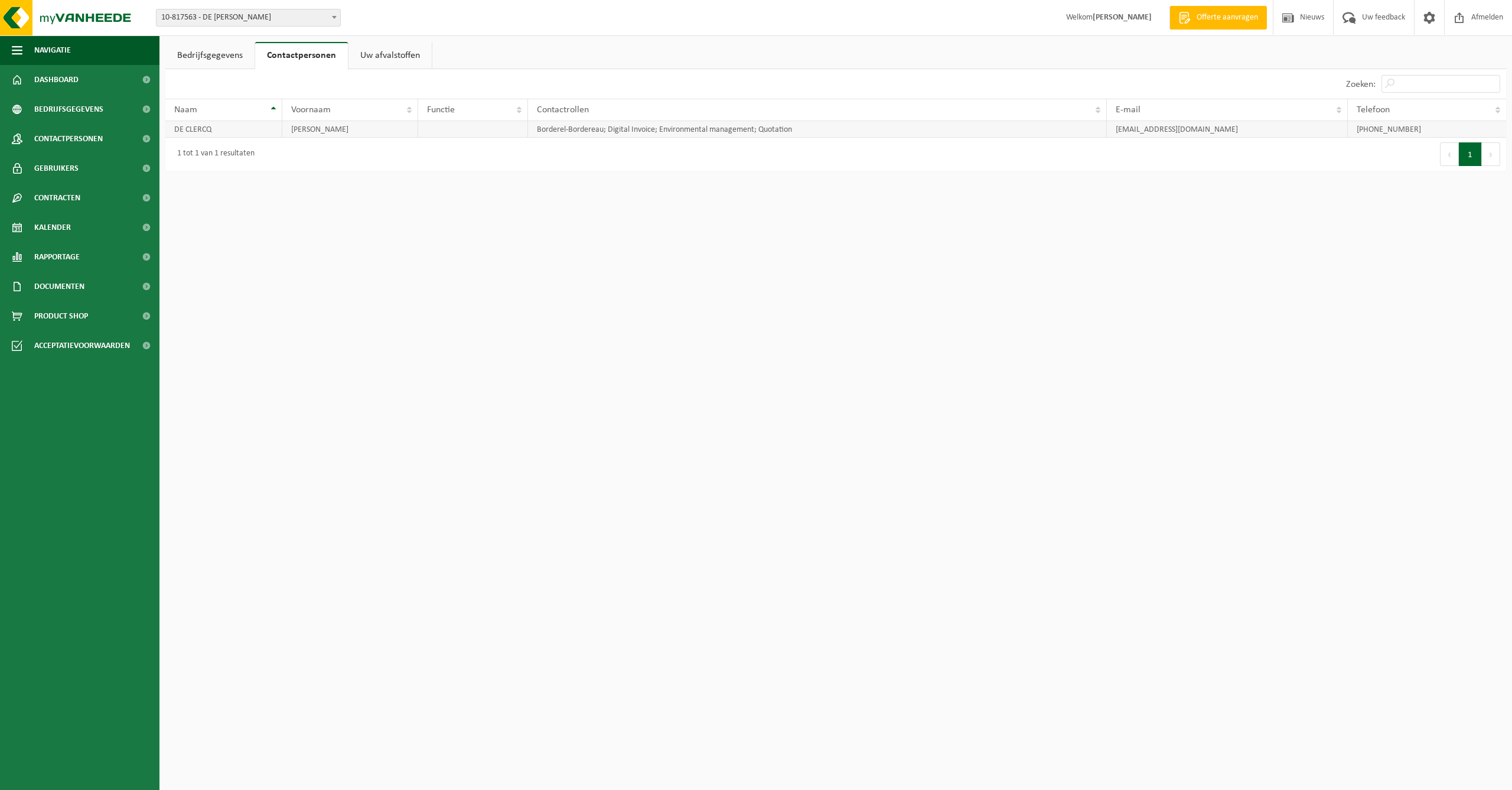
click at [1234, 133] on td "jonasdeclercq@hotmail.com" at bounding box center [1228, 129] width 241 height 17
click at [47, 169] on span "Gebruikers" at bounding box center [56, 169] width 44 height 30
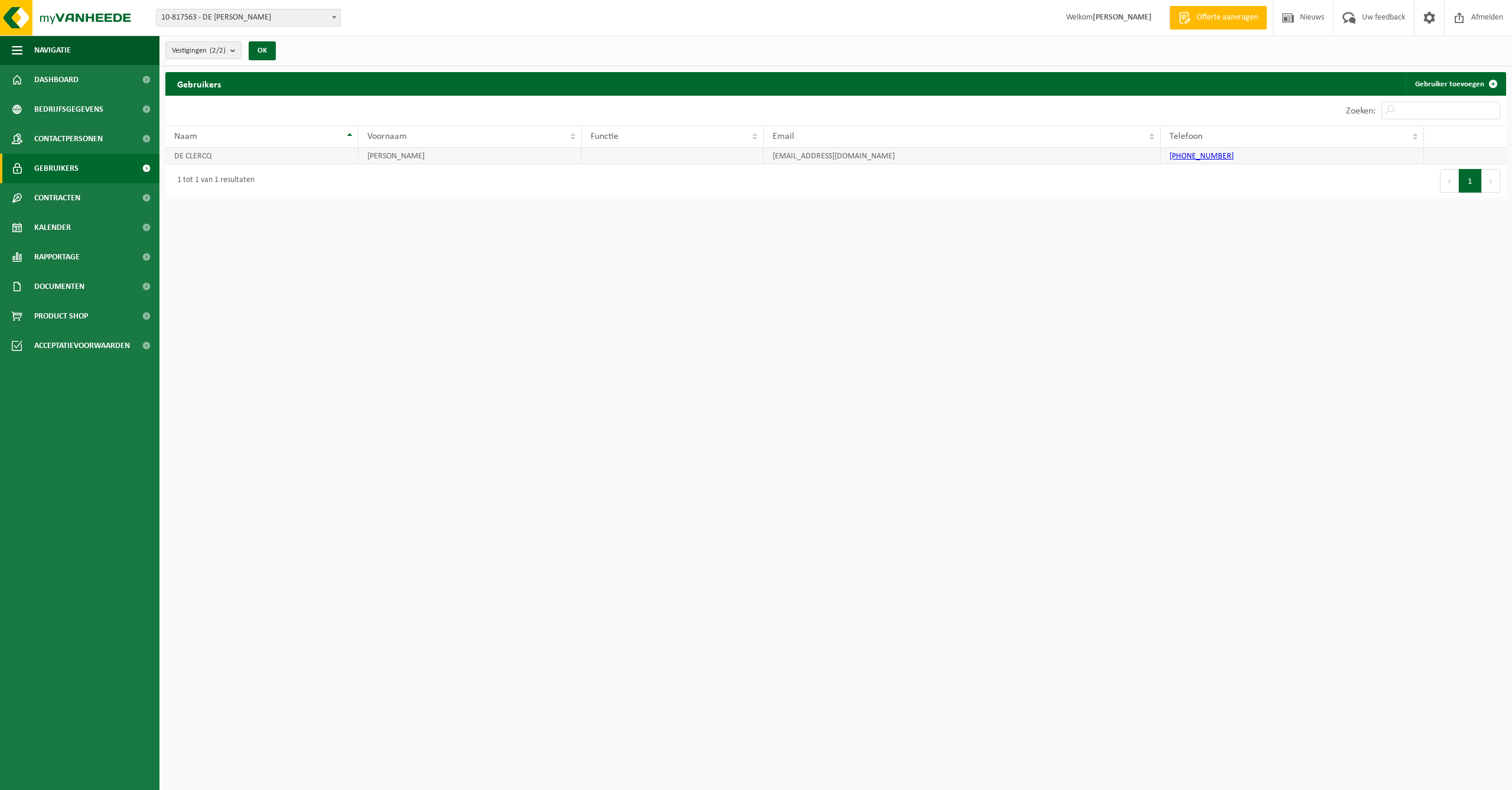
click at [804, 155] on td "[EMAIL_ADDRESS][DOMAIN_NAME]" at bounding box center [962, 156] width 397 height 17
click at [71, 68] on span "Dashboard" at bounding box center [56, 80] width 44 height 30
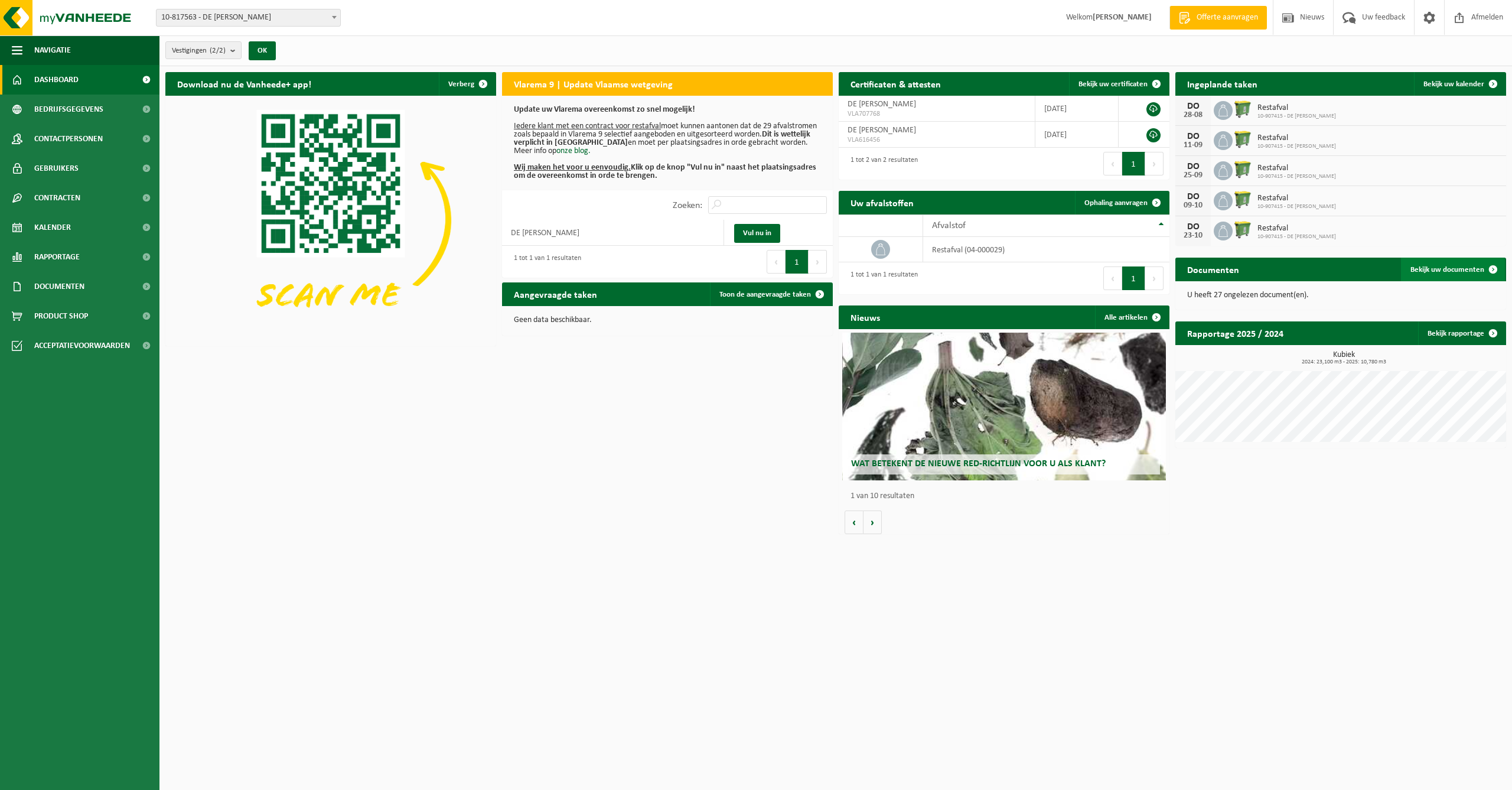
click at [1435, 264] on link "Bekijk uw documenten" at bounding box center [1453, 269] width 104 height 24
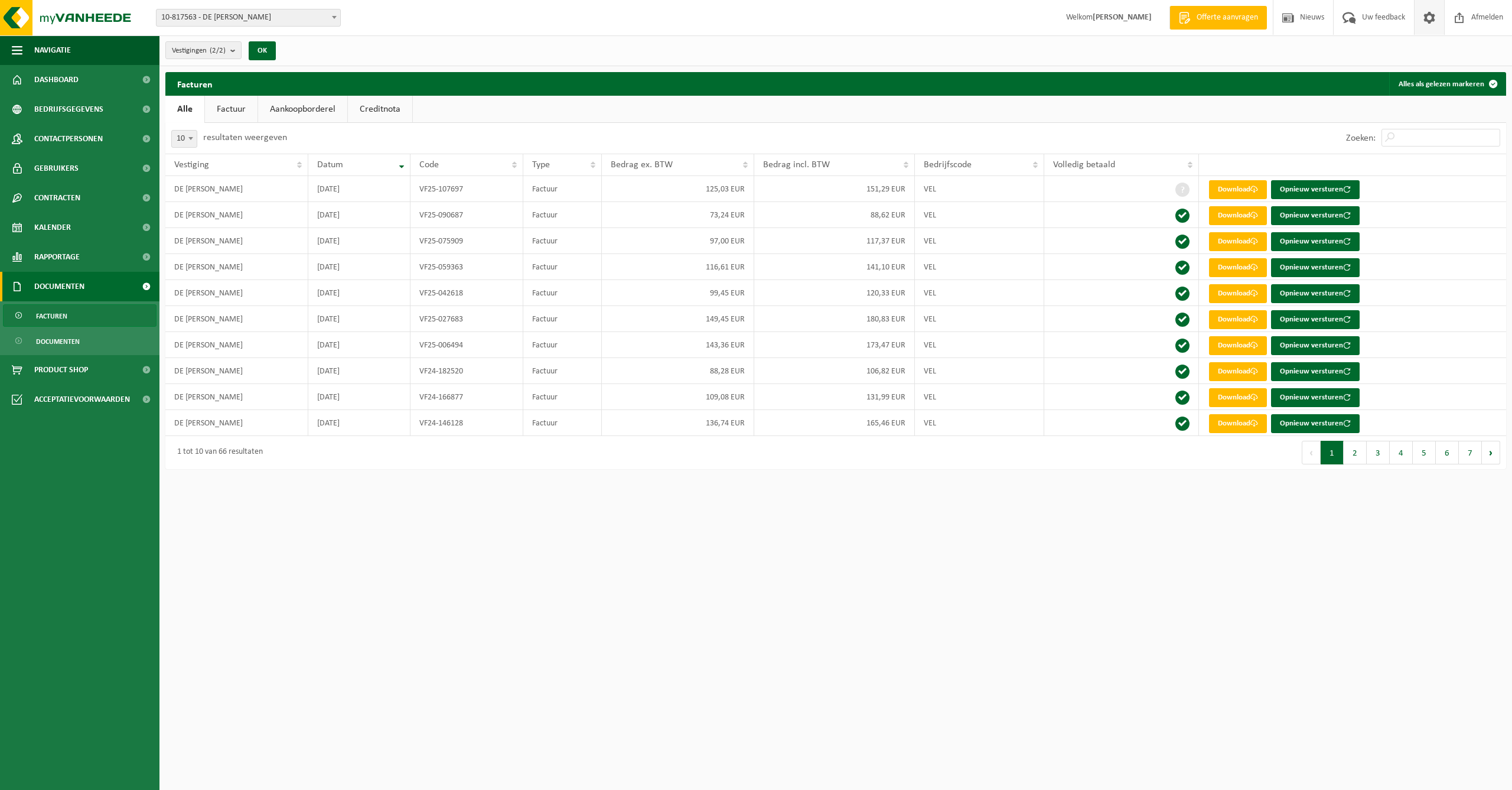
click at [1427, 17] on span at bounding box center [1429, 17] width 18 height 35
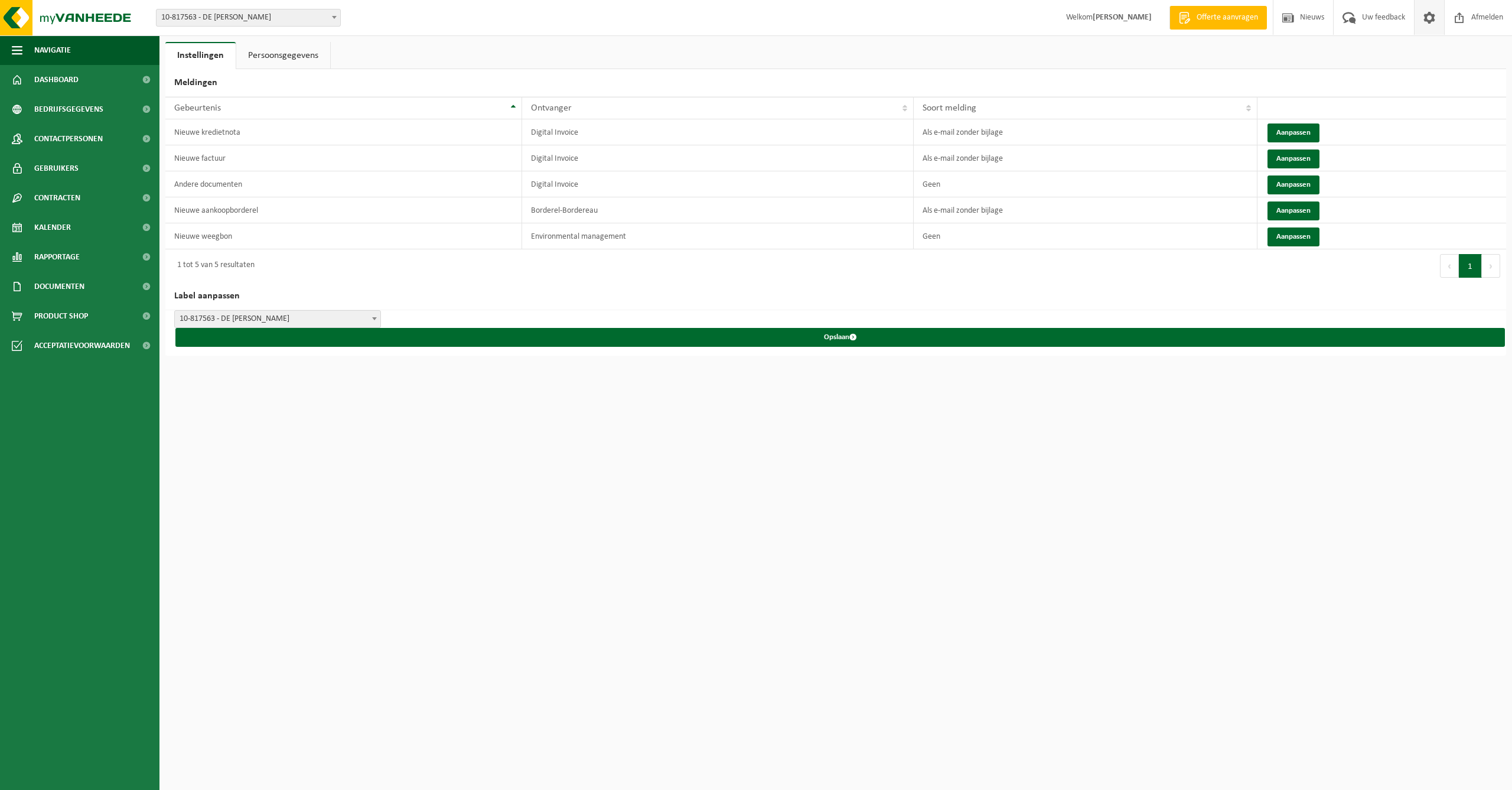
click at [267, 55] on link "Persoonsgegevens" at bounding box center [283, 55] width 94 height 27
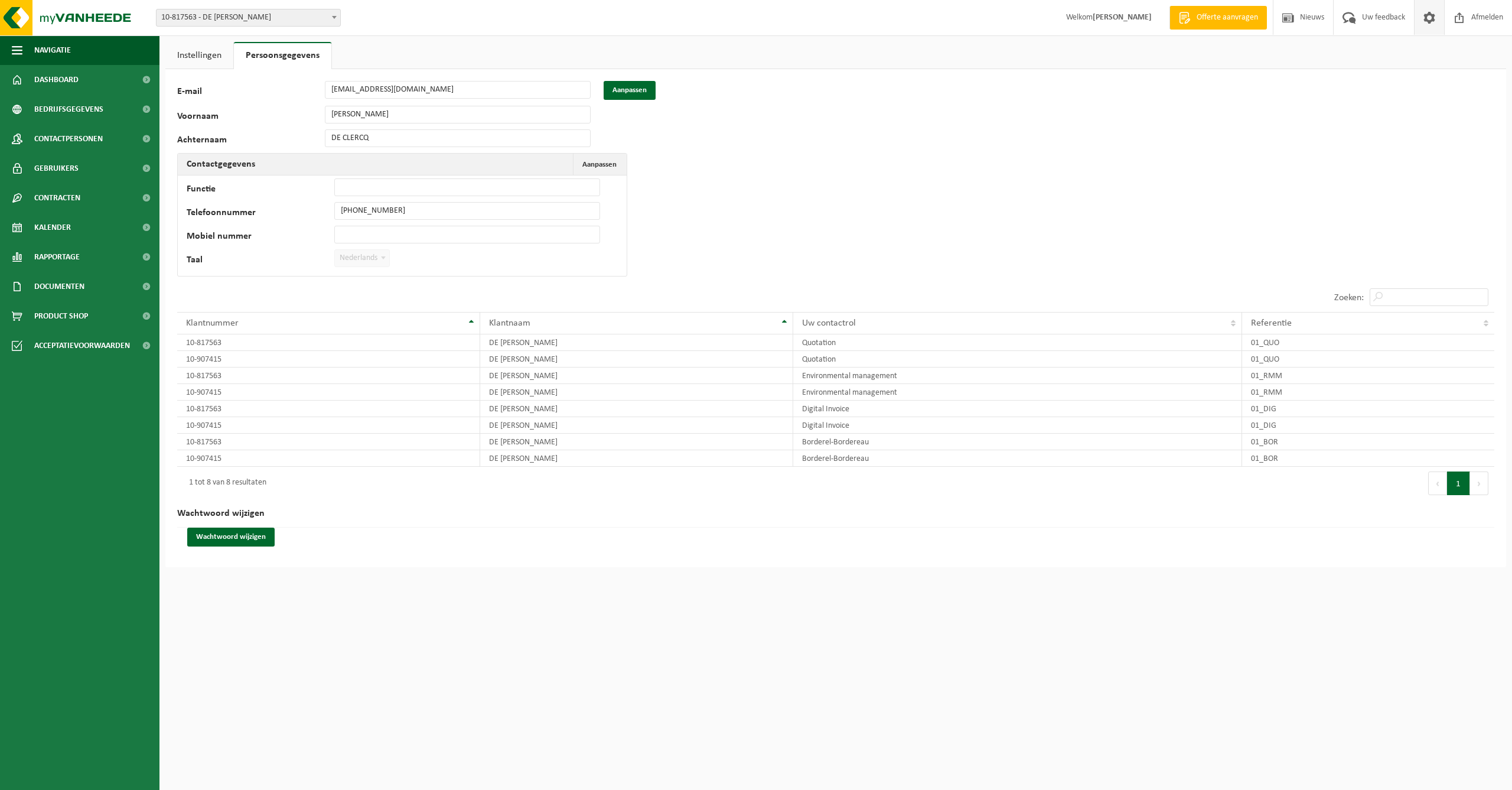
drag, startPoint x: 435, startPoint y: 95, endPoint x: 443, endPoint y: 93, distance: 8.2
click at [436, 94] on input "jonasdeclercq@hotmail.com" at bounding box center [458, 90] width 266 height 18
click at [444, 93] on input "jonasdeclercq@hotmail.com" at bounding box center [458, 90] width 266 height 18
click at [619, 93] on button "Aanpassen" at bounding box center [630, 90] width 52 height 19
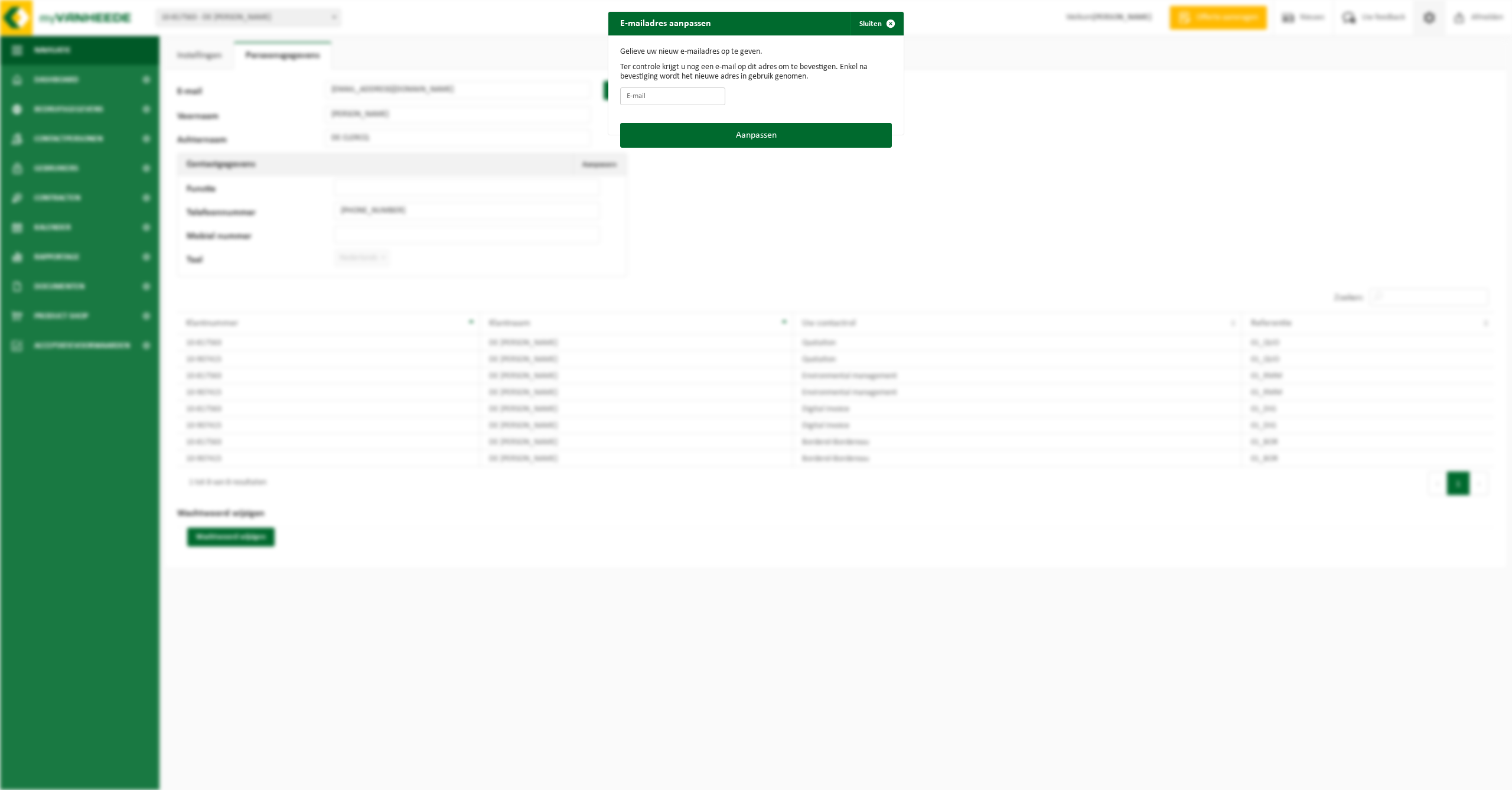
click at [663, 97] on input "E-mail" at bounding box center [673, 96] width 105 height 18
type input "info@jonasdeclercq.be"
click at [767, 131] on button "Aanpassen" at bounding box center [756, 136] width 272 height 25
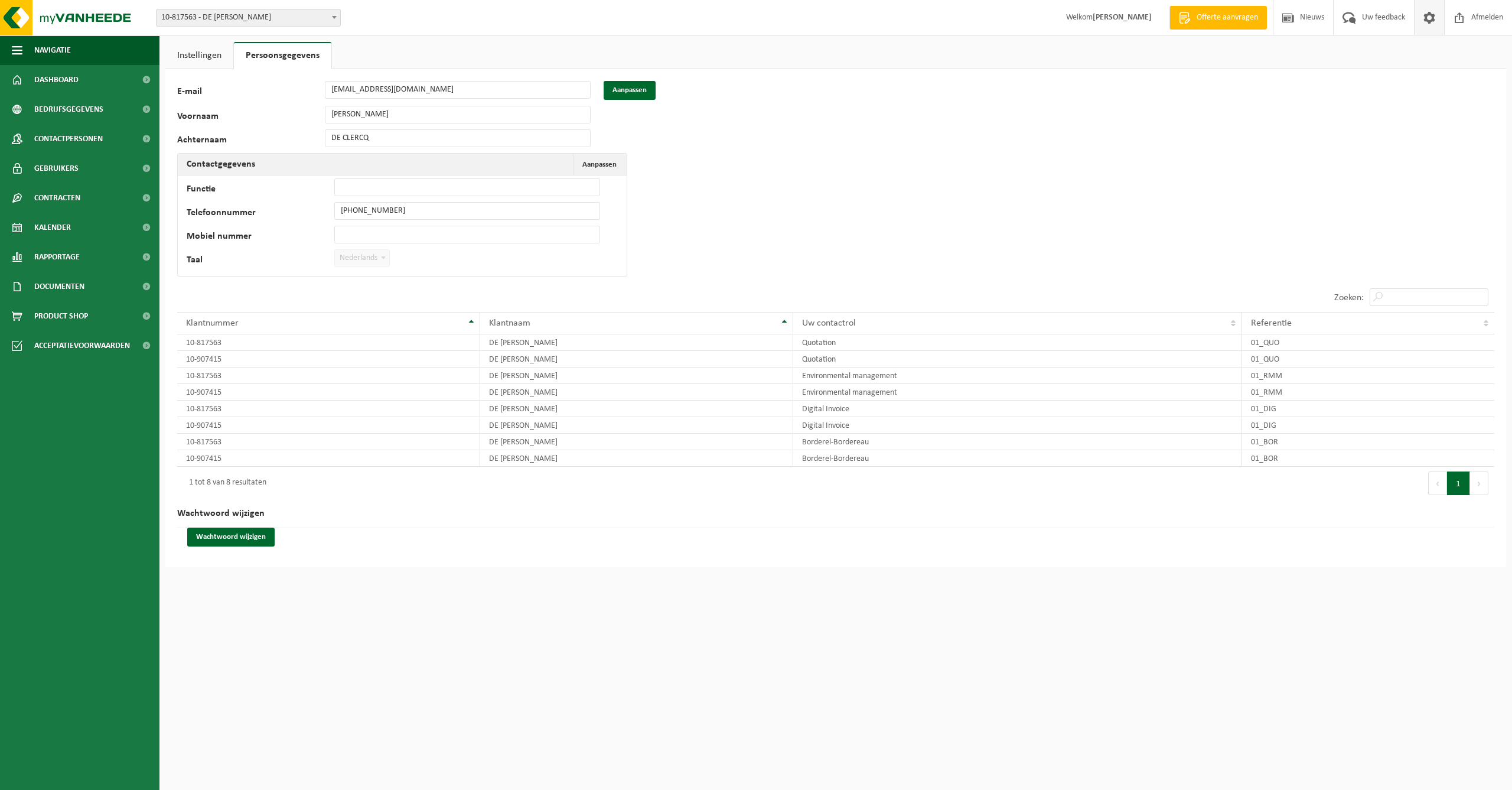
click at [356, 185] on input "Functie" at bounding box center [468, 187] width 266 height 18
click at [48, 230] on span "Kalender" at bounding box center [52, 228] width 37 height 30
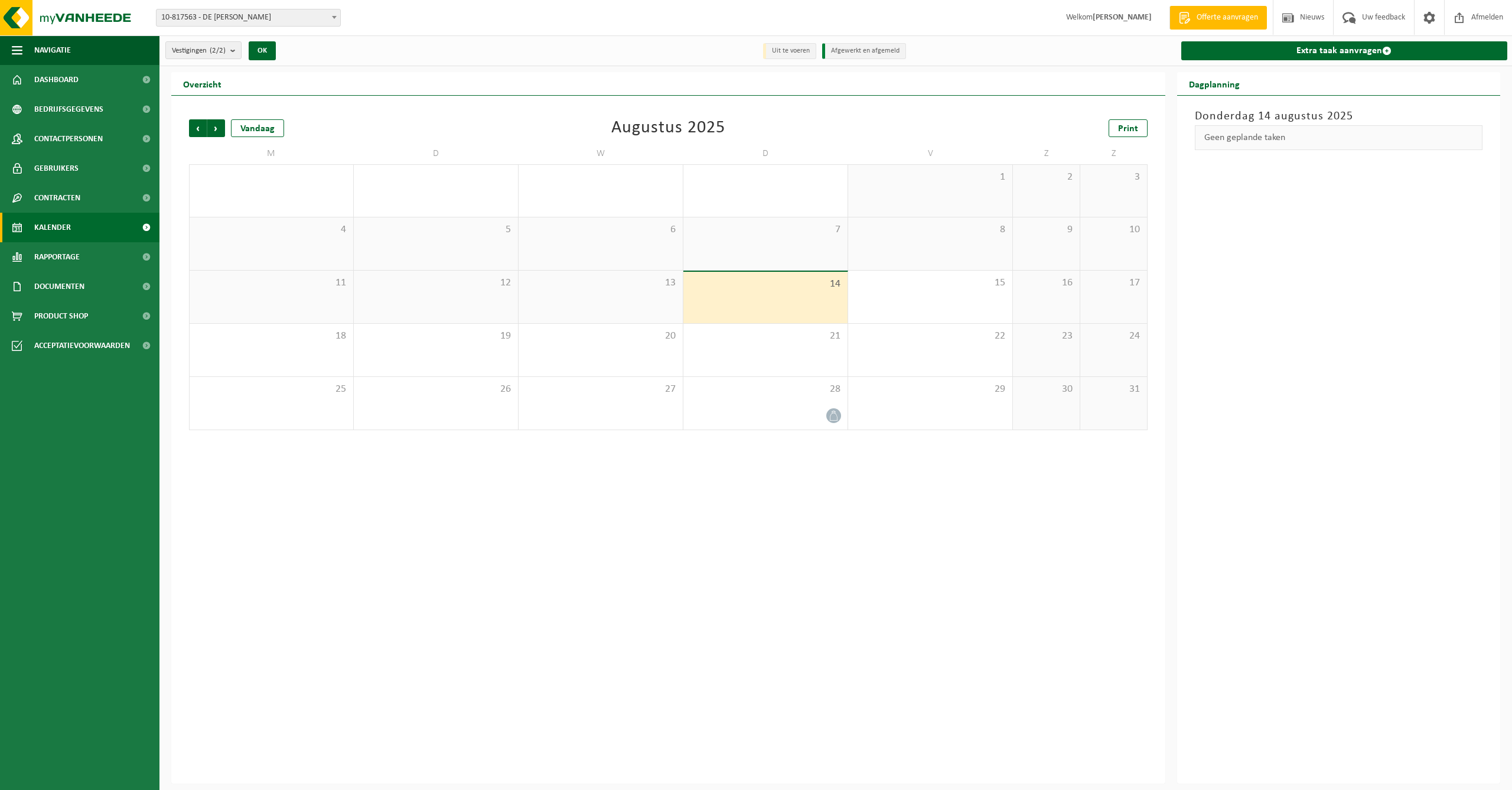
click at [629, 284] on span "13" at bounding box center [601, 283] width 152 height 13
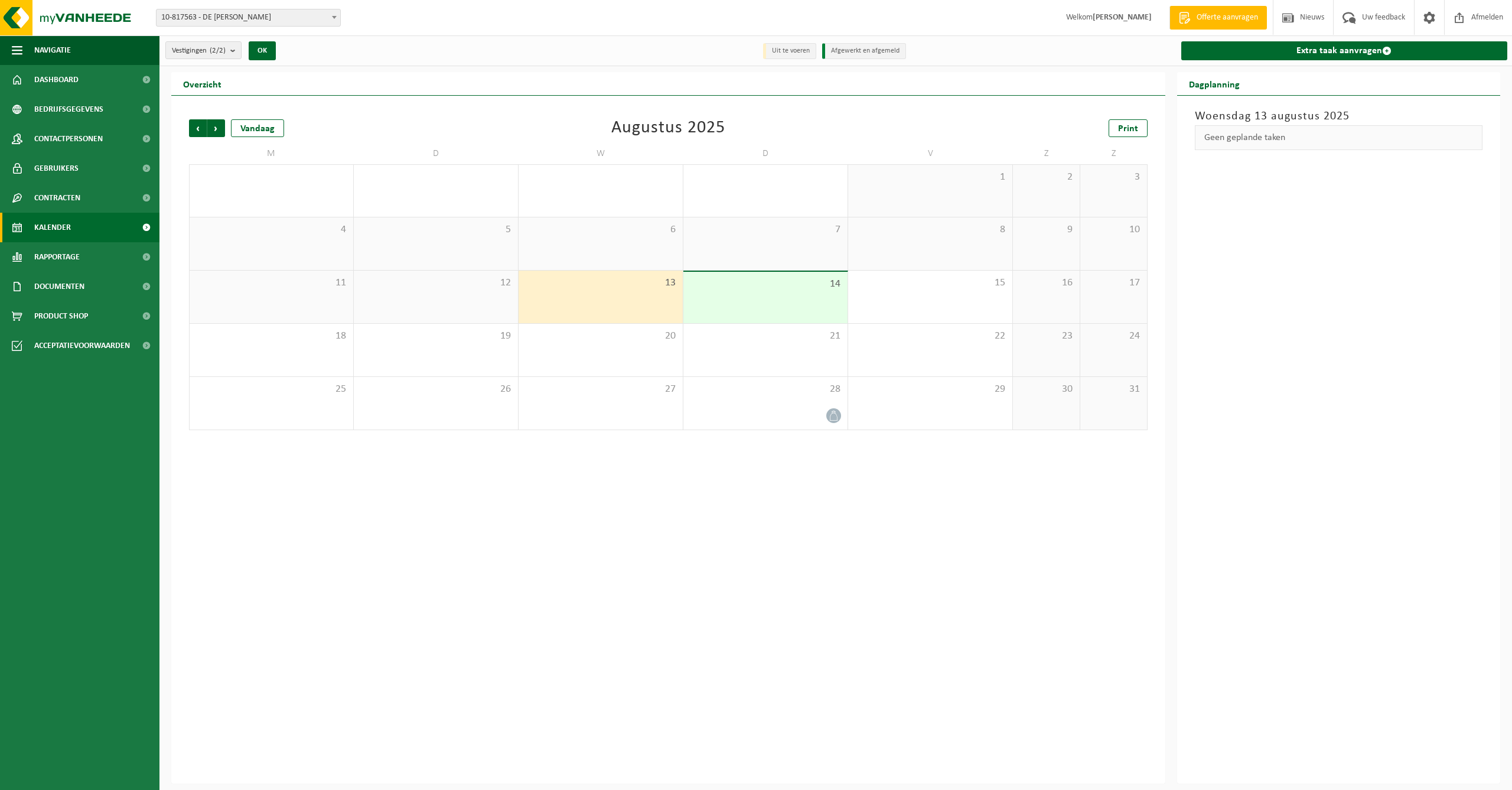
click at [773, 290] on span "14" at bounding box center [765, 284] width 152 height 13
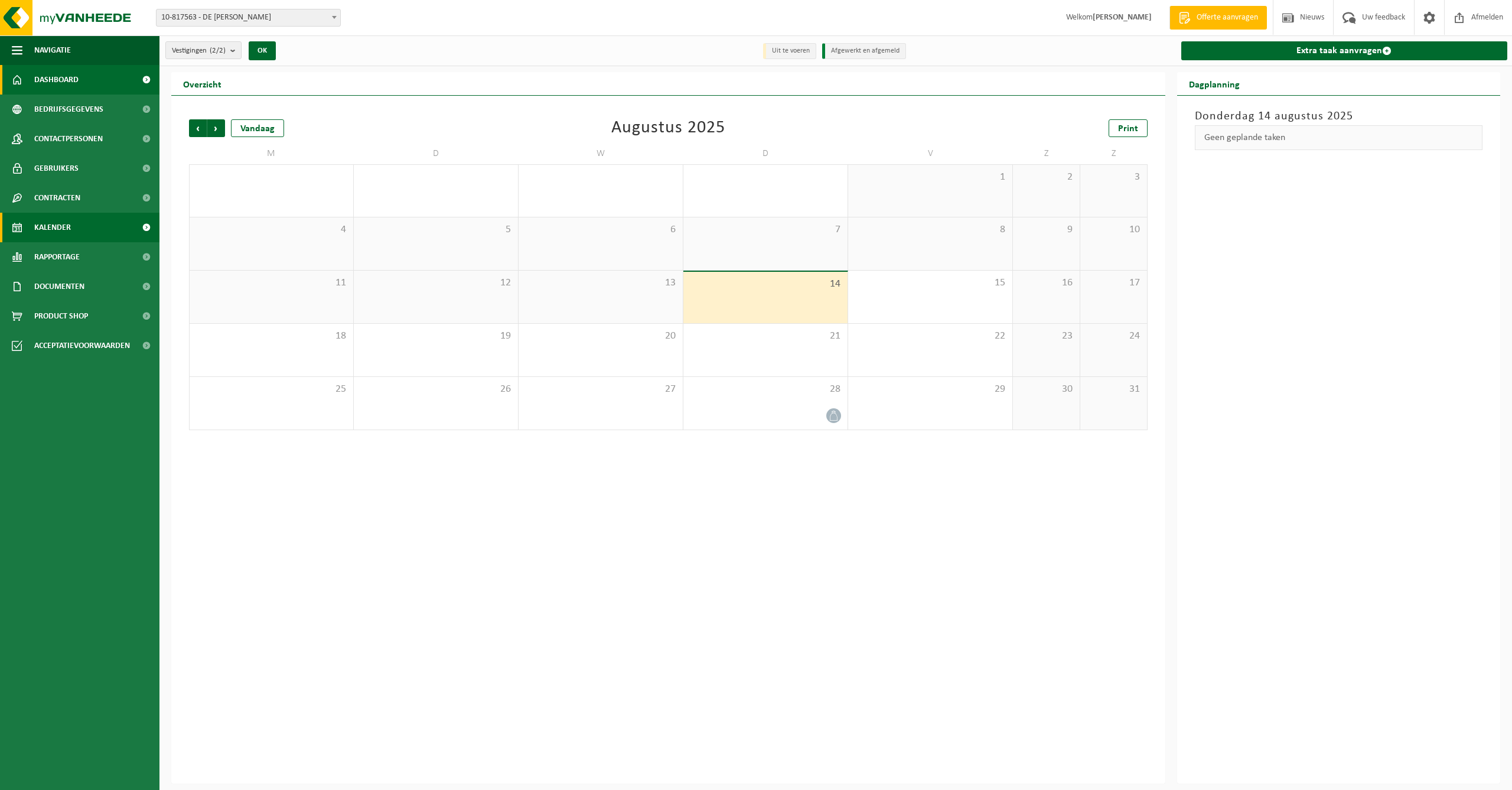
click at [65, 77] on span "Dashboard" at bounding box center [56, 80] width 44 height 30
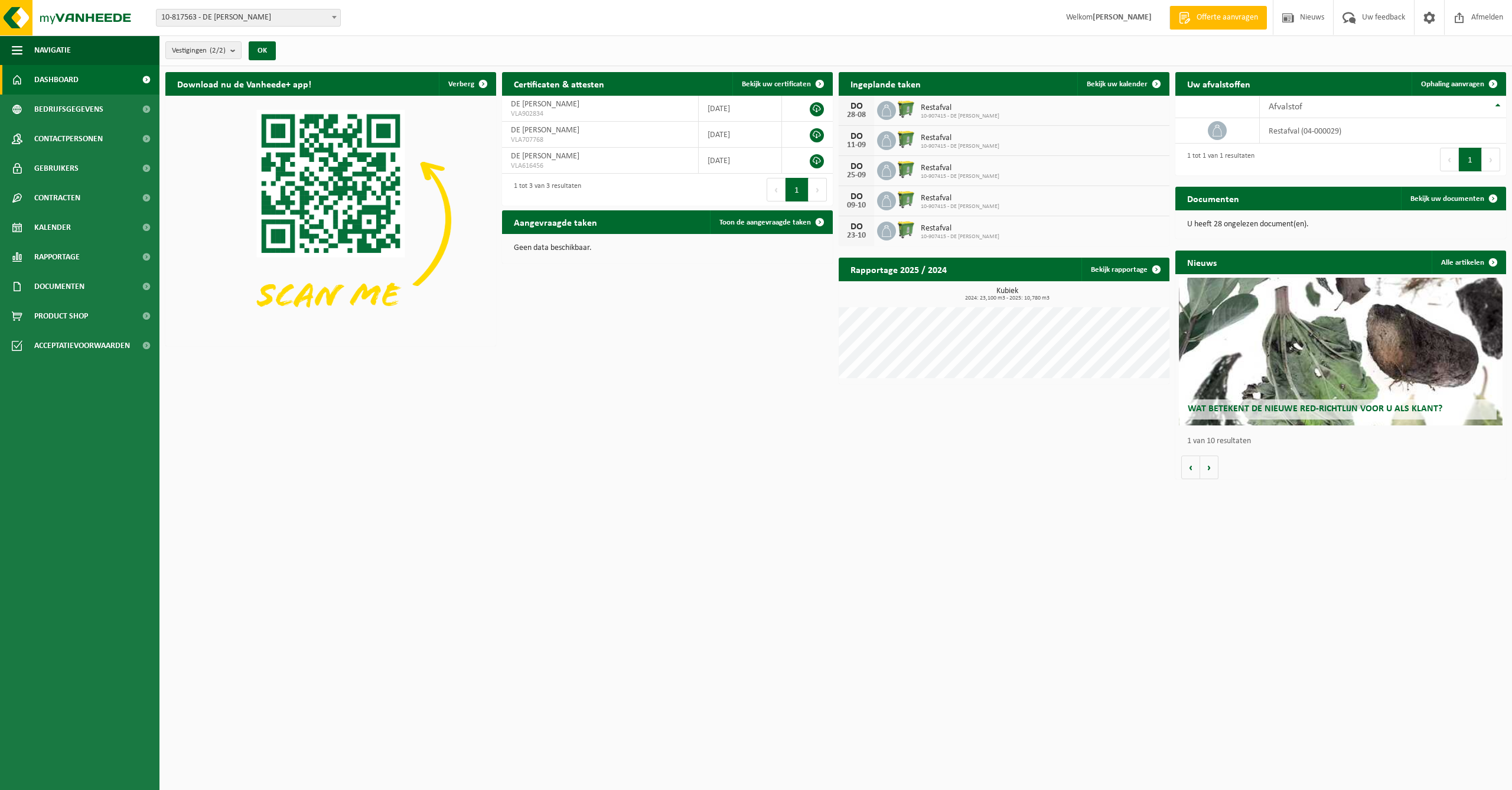
click at [598, 352] on div "Download nu de Vanheede+ app! Verberg Certificaten & attesten Bekijk uw certifi…" at bounding box center [836, 275] width 1347 height 419
click at [720, 363] on div "Download nu de Vanheede+ app! Verberg Certificaten & attesten Bekijk uw certifi…" at bounding box center [836, 275] width 1347 height 419
